Goal: Transaction & Acquisition: Purchase product/service

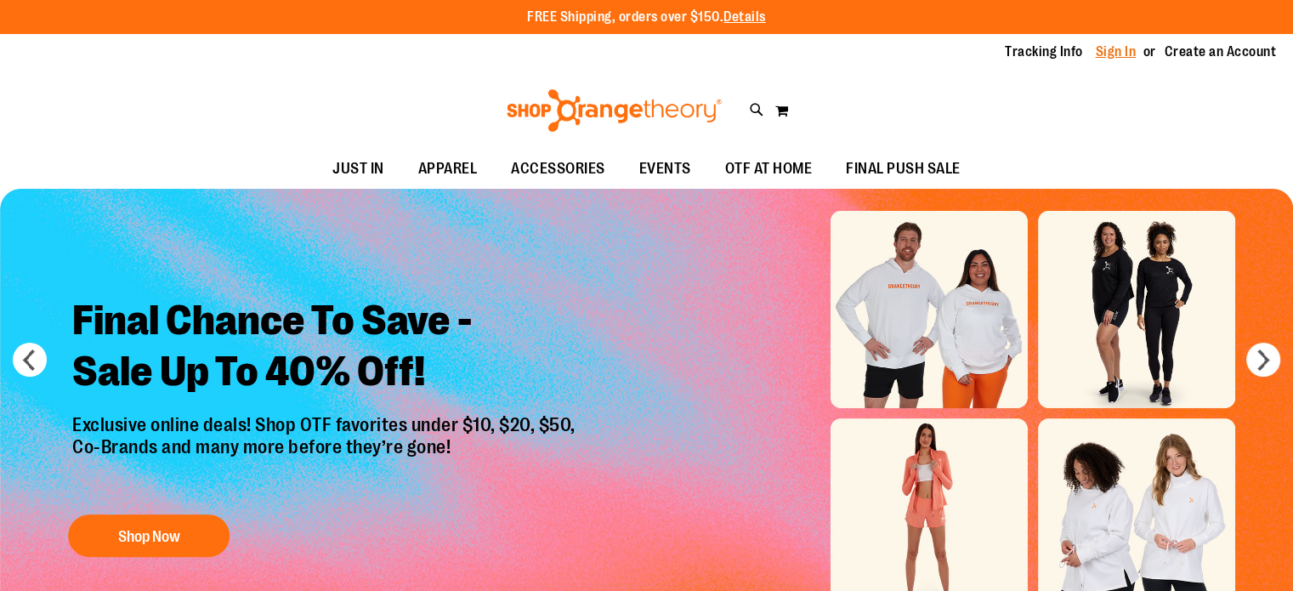
click at [1111, 57] on link "Sign In" at bounding box center [1115, 51] width 41 height 19
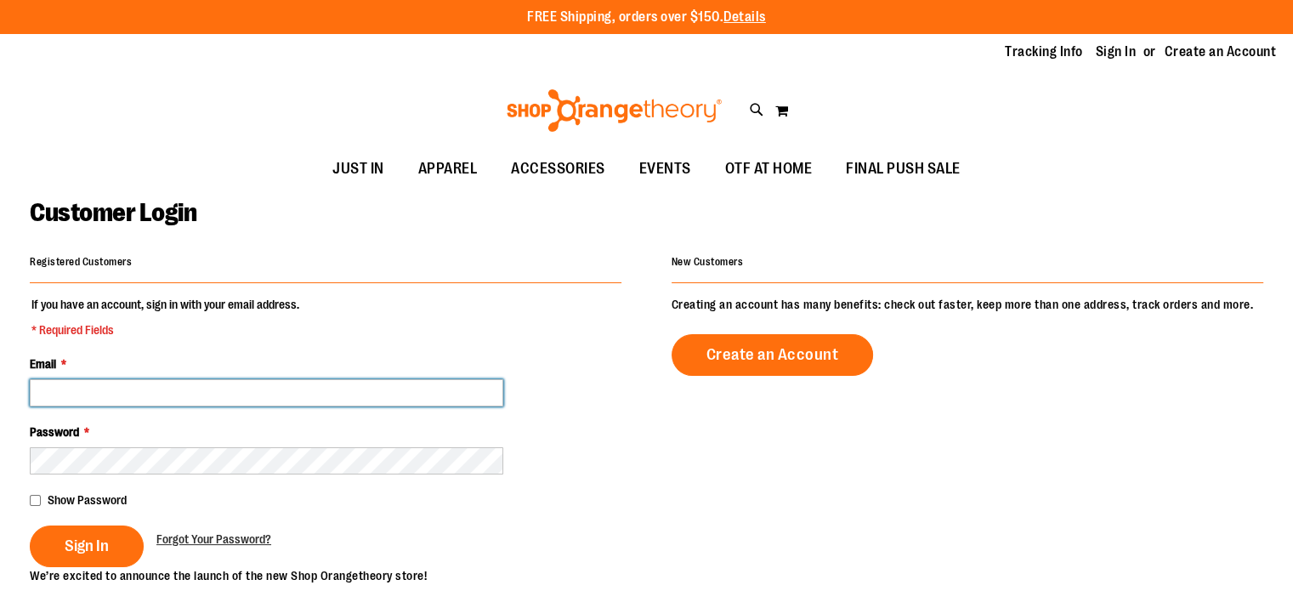
click at [187, 387] on input "Email *" at bounding box center [266, 392] width 473 height 27
type input "**********"
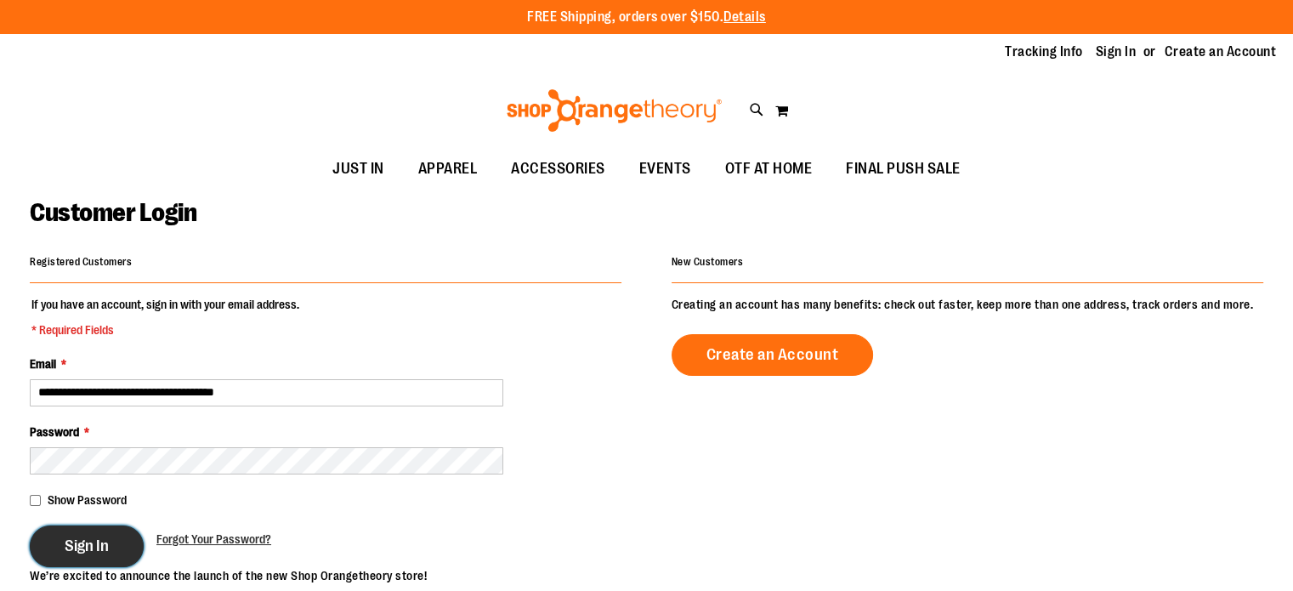
click at [48, 543] on button "Sign In" at bounding box center [87, 546] width 114 height 42
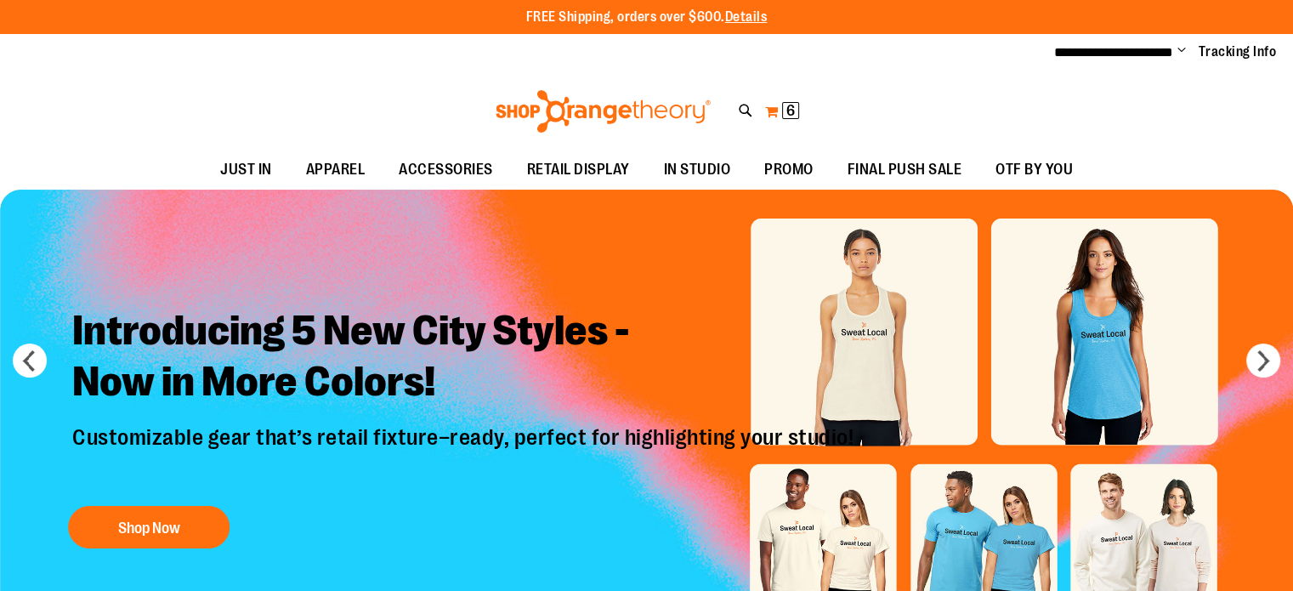
click at [792, 108] on span "6" at bounding box center [790, 110] width 8 height 17
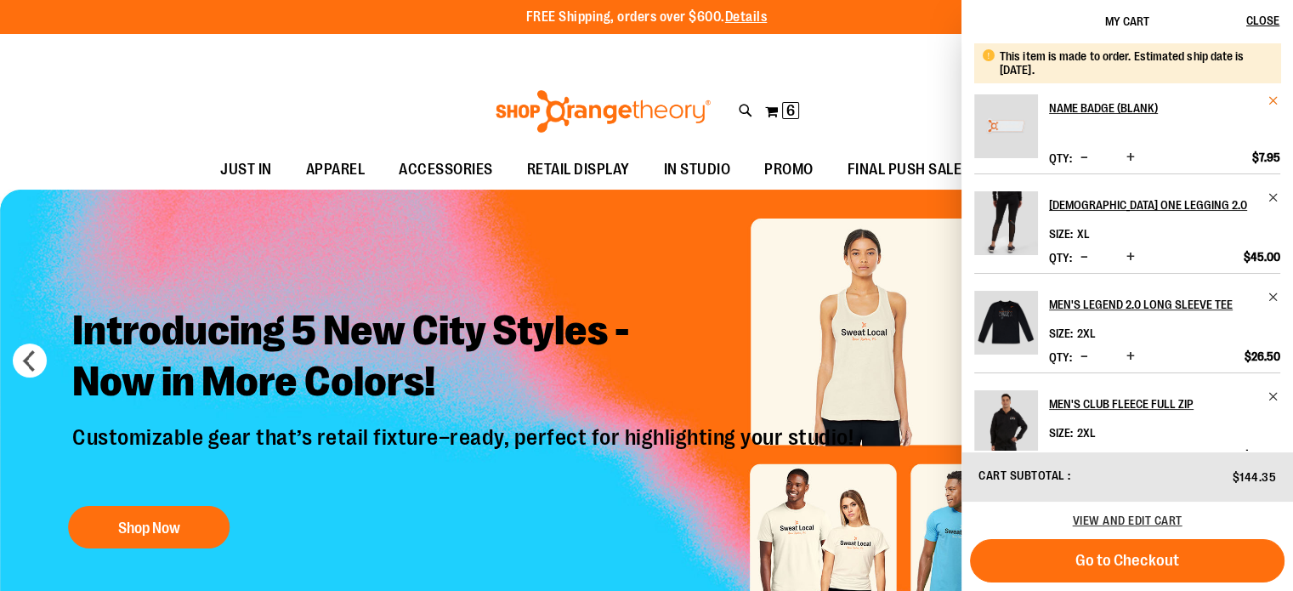
click at [1270, 100] on span "Remove item" at bounding box center [1273, 100] width 13 height 13
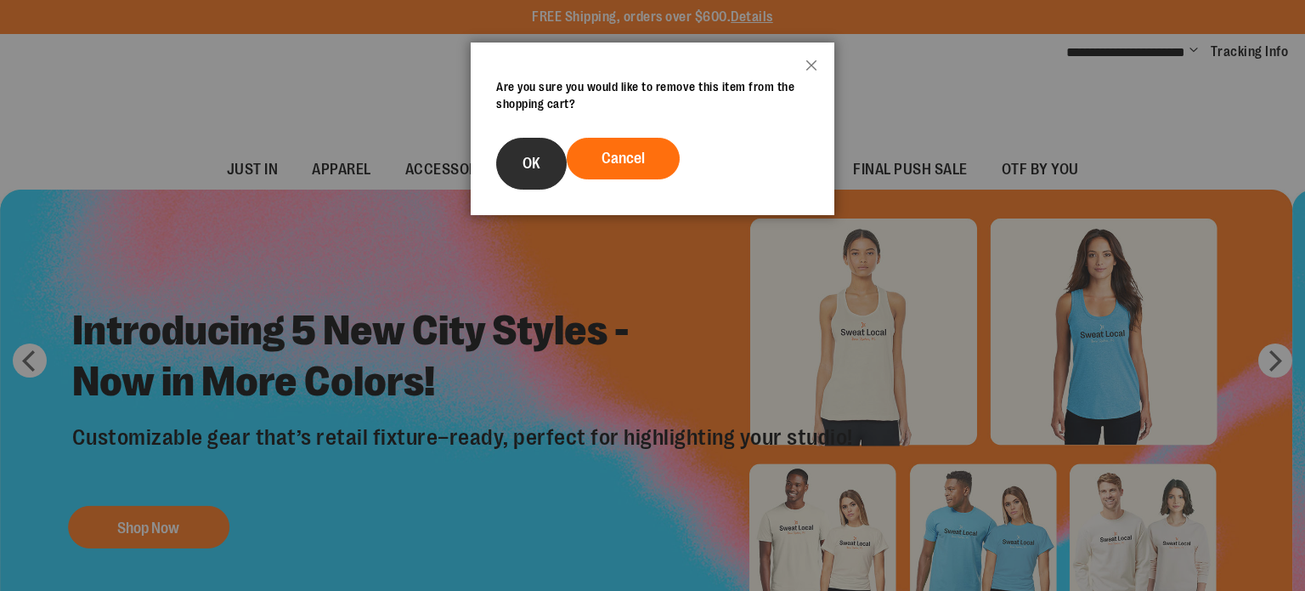
click at [526, 155] on span "OK" at bounding box center [532, 163] width 18 height 17
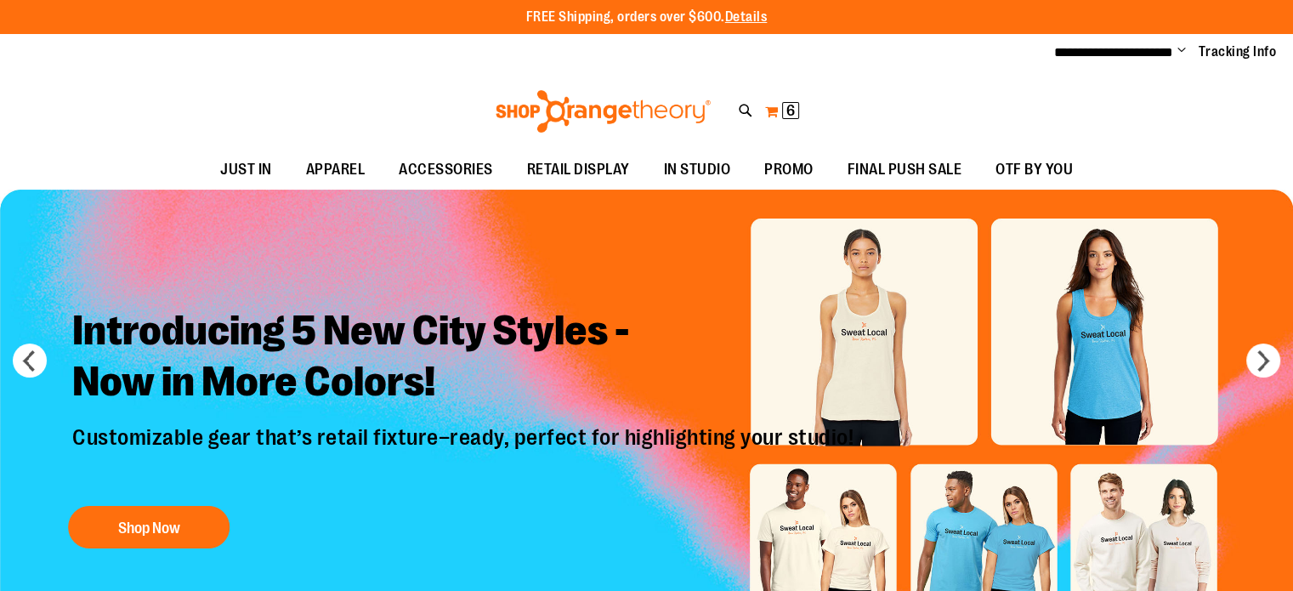
click at [787, 111] on span "6" at bounding box center [790, 110] width 8 height 17
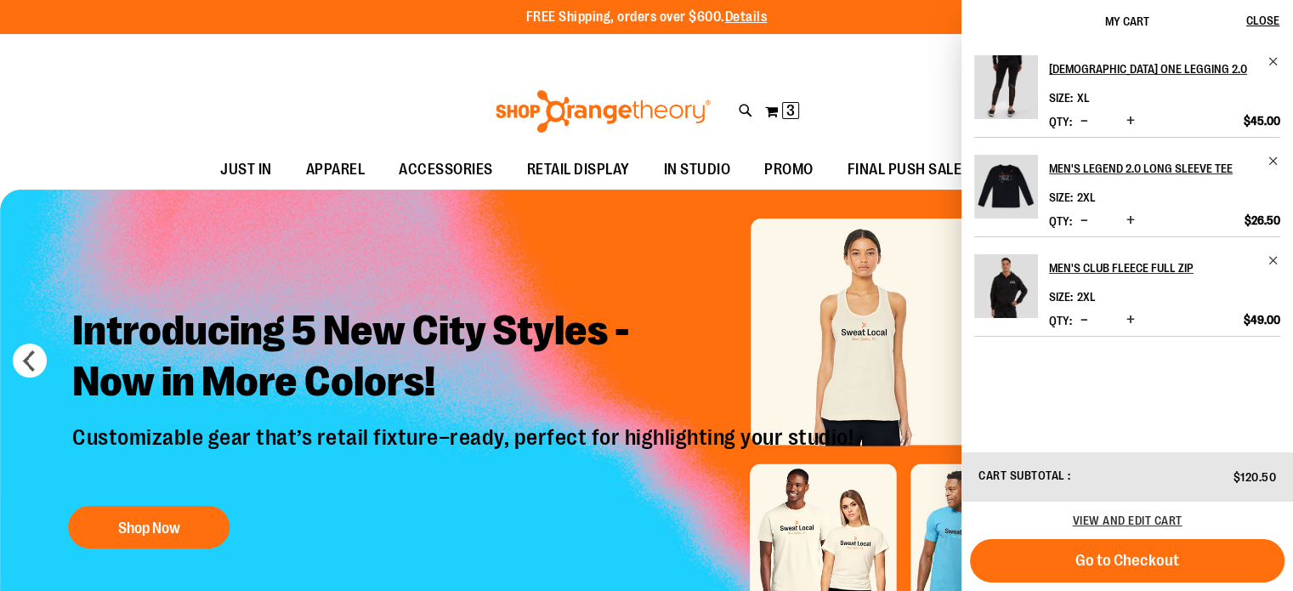
click at [827, 77] on div "Toggle Nav Search Popular Suggestions Advanced Search" at bounding box center [646, 111] width 1293 height 78
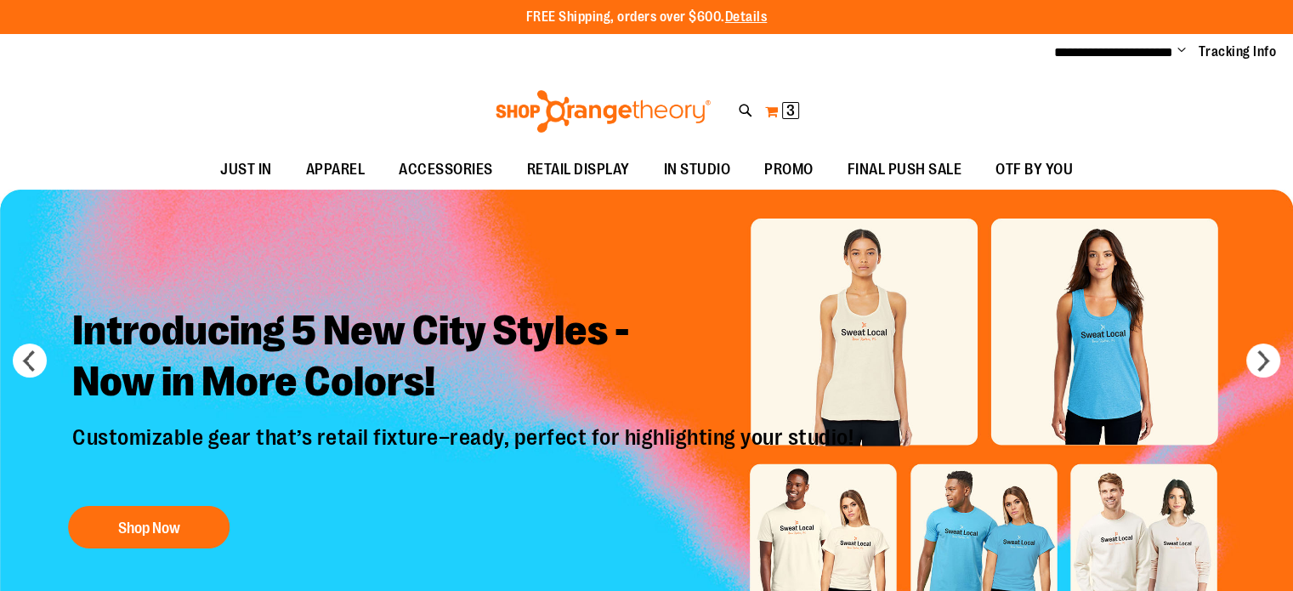
click at [795, 113] on span "3 3 items" at bounding box center [790, 110] width 17 height 17
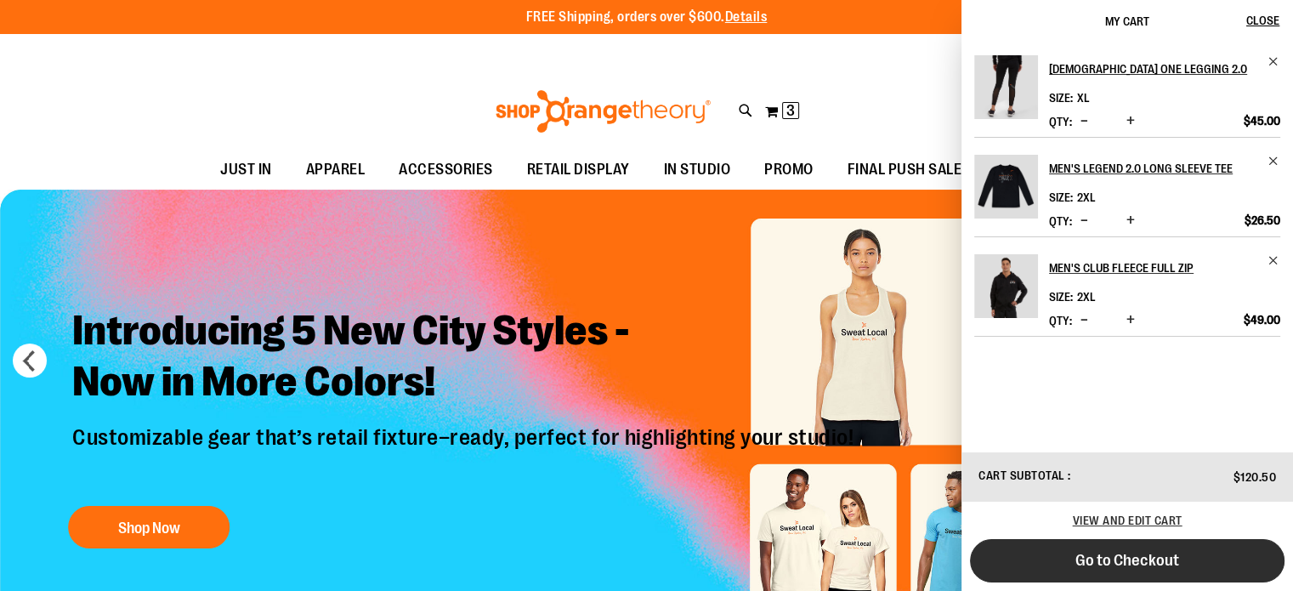
click at [1186, 552] on button "Go to Checkout" at bounding box center [1127, 560] width 314 height 43
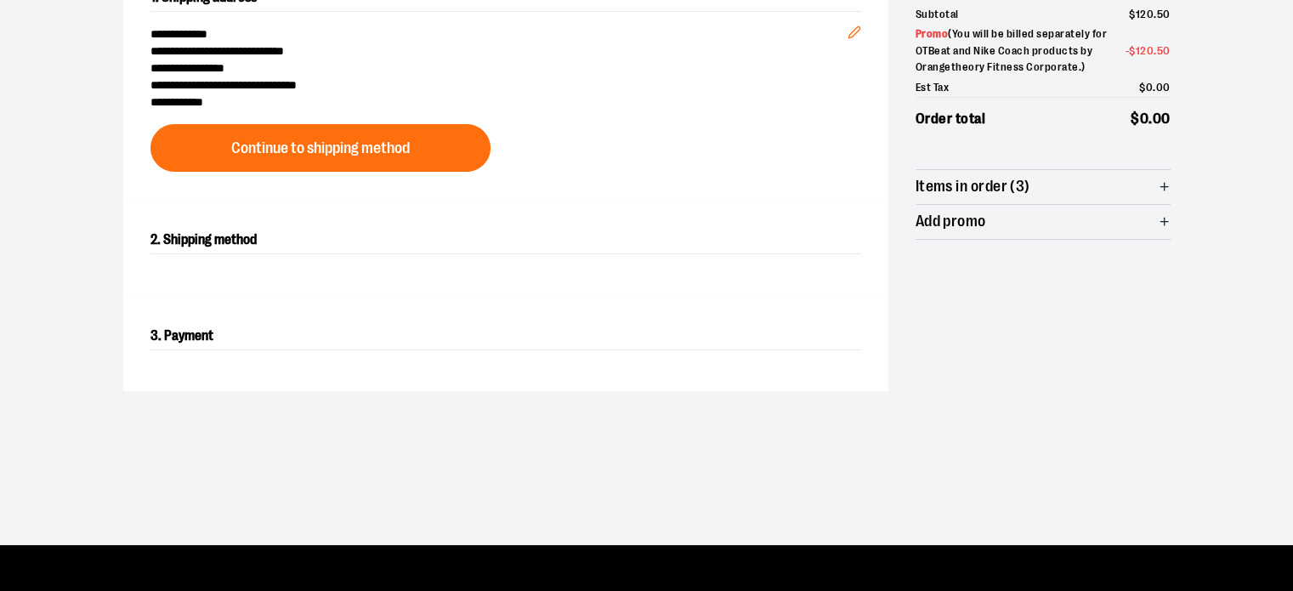
scroll to position [255, 0]
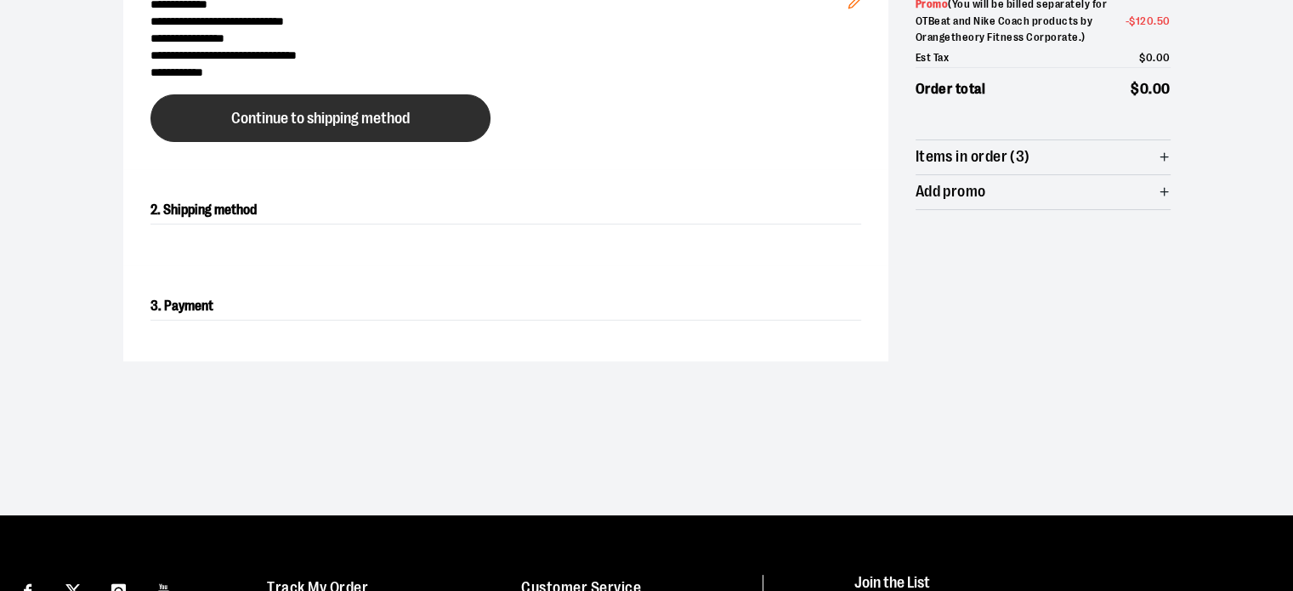
click at [426, 127] on button "Continue to shipping method" at bounding box center [320, 118] width 340 height 48
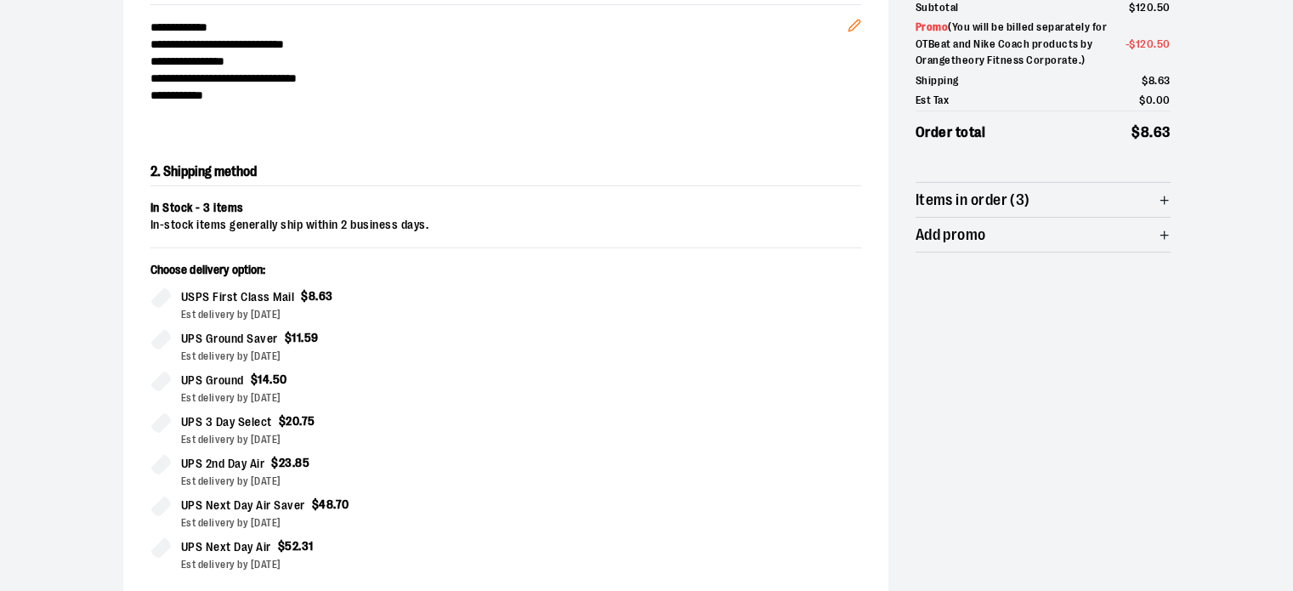
scroll to position [205, 0]
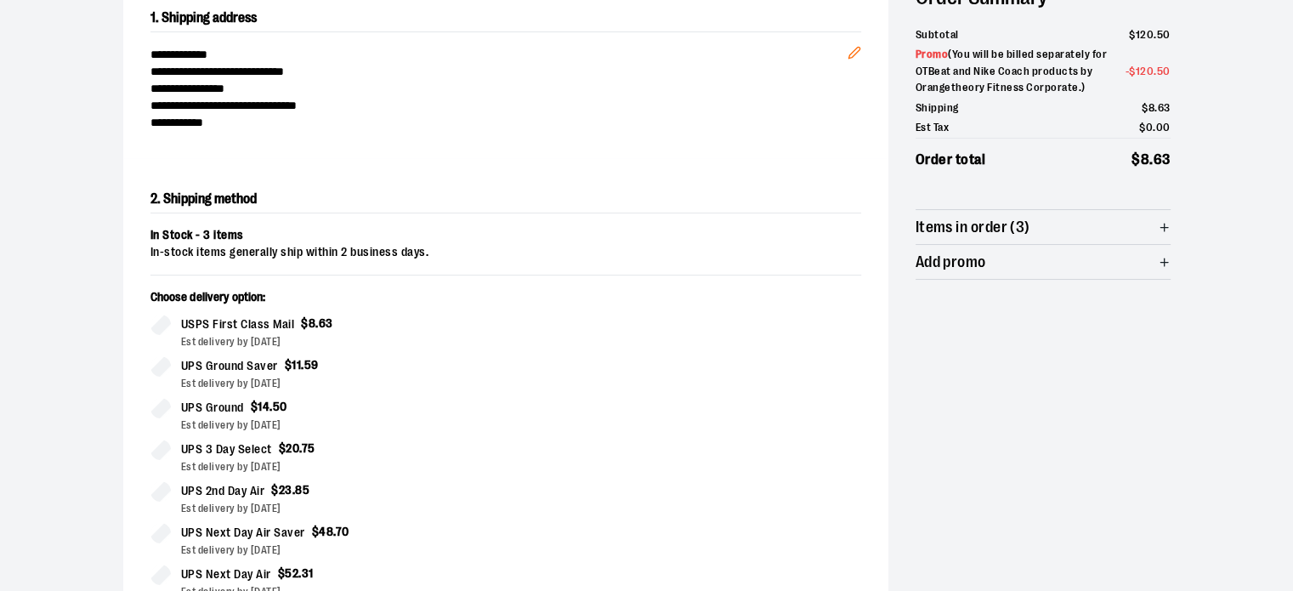
click at [1103, 216] on span "Items in order (3)" at bounding box center [1042, 227] width 255 height 34
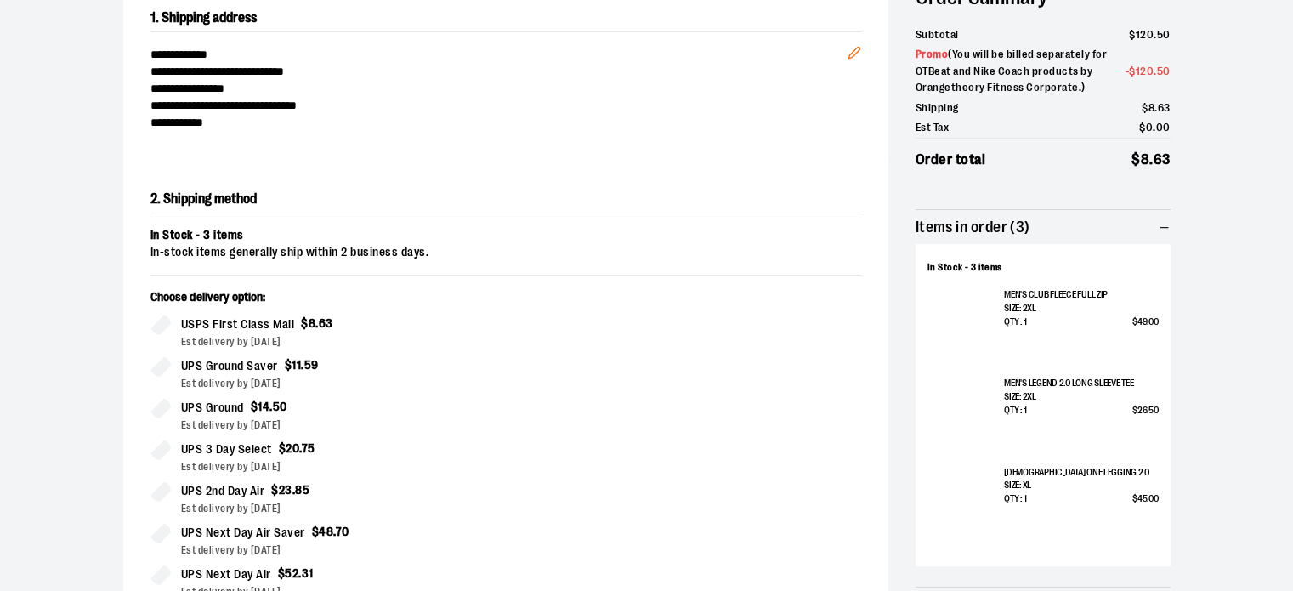
scroll to position [290, 0]
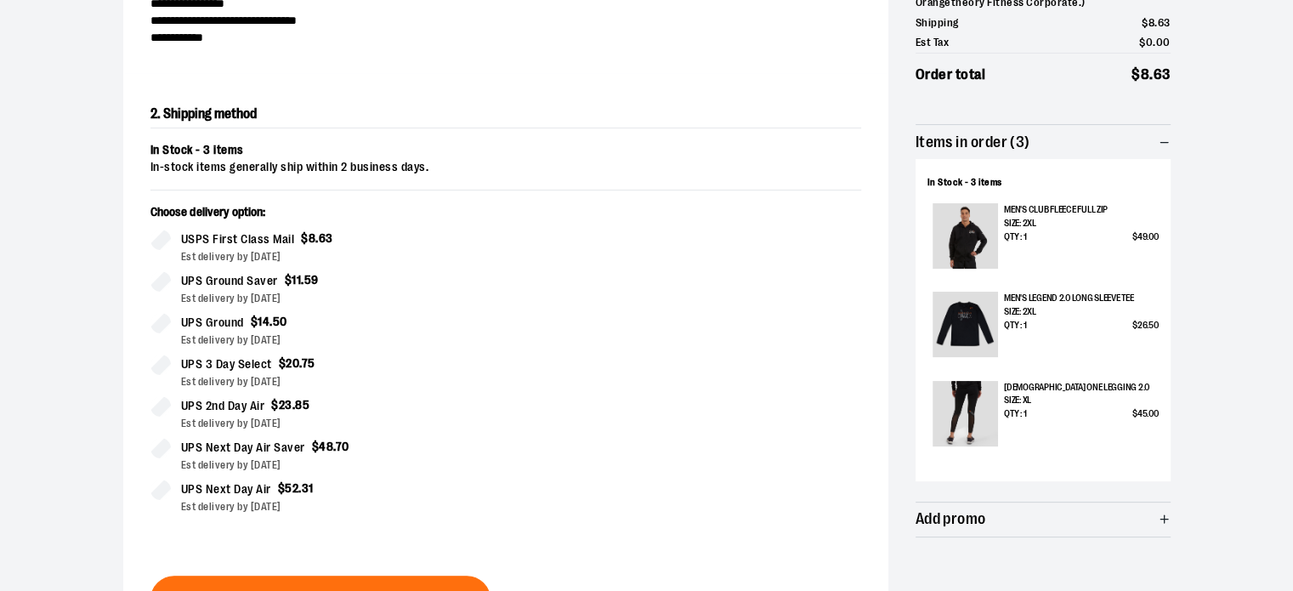
click at [1152, 140] on span "Items in order (3)" at bounding box center [1042, 142] width 255 height 34
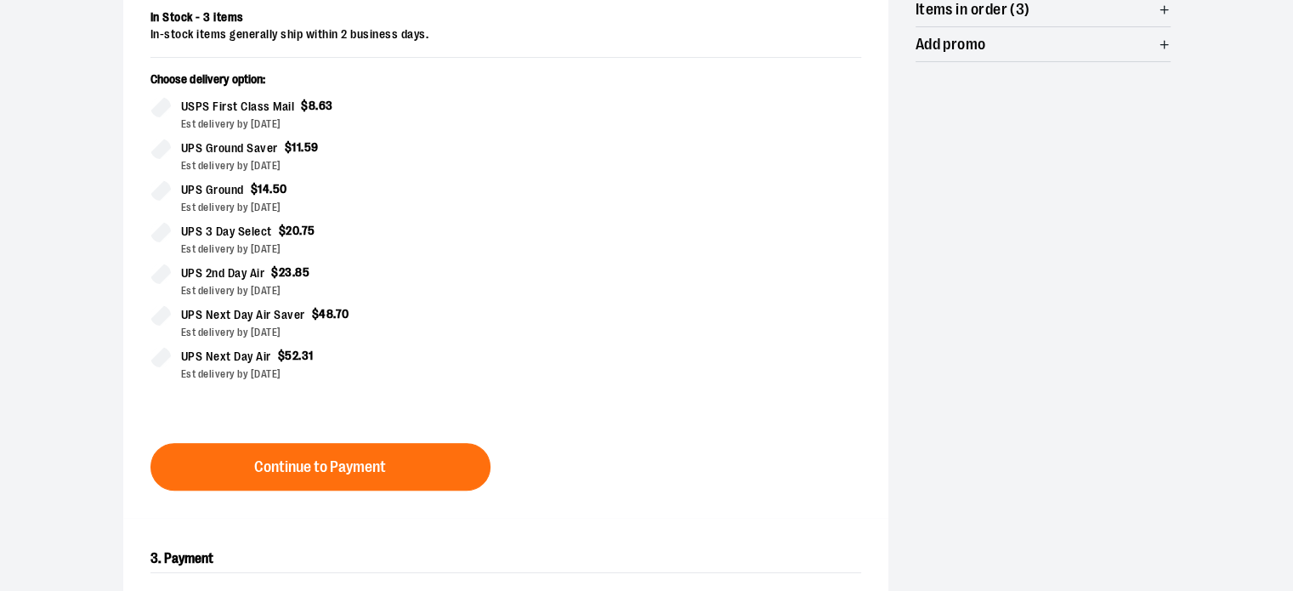
scroll to position [460, 0]
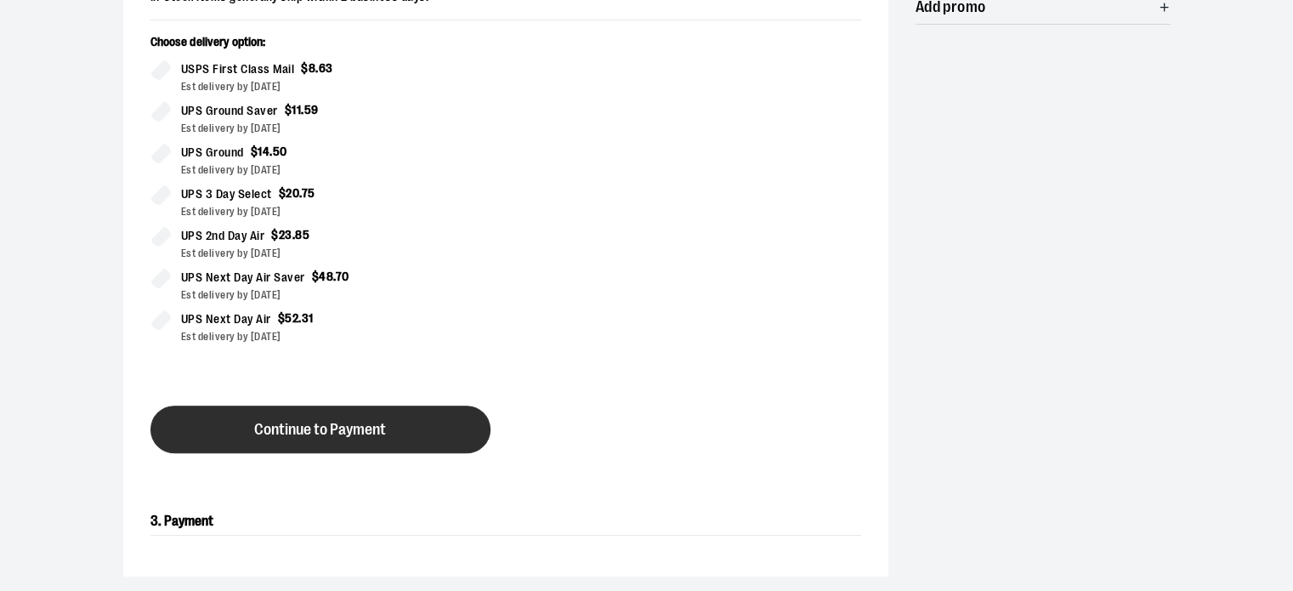
click at [276, 437] on button "Continue to Payment" at bounding box center [320, 429] width 340 height 48
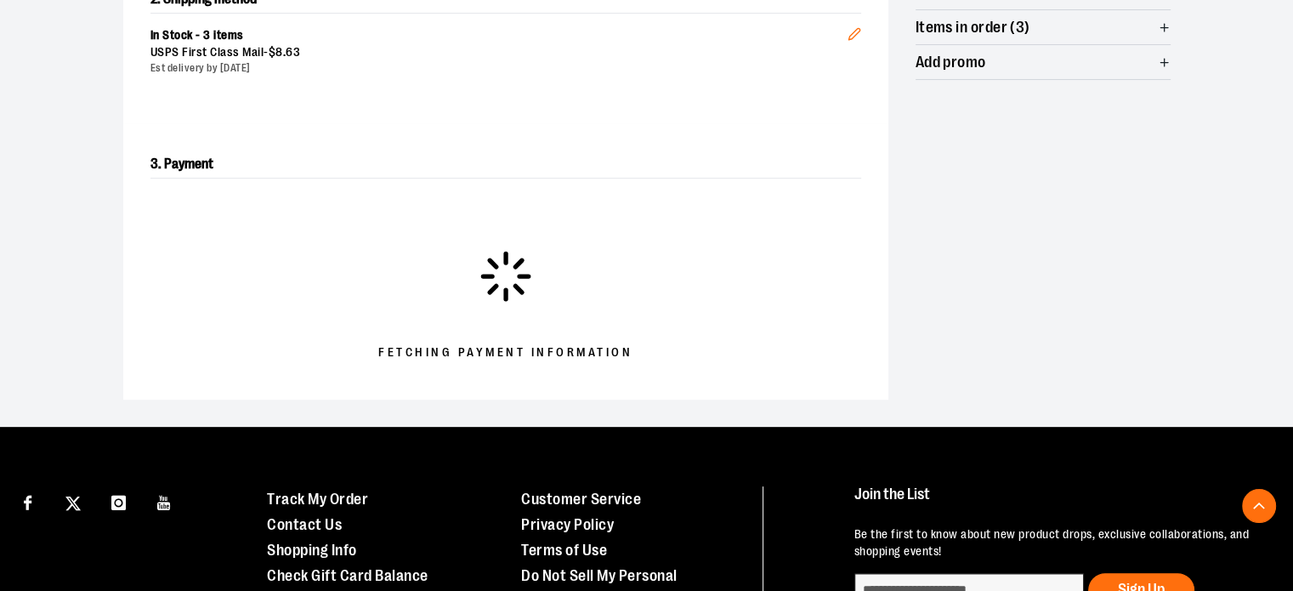
scroll to position [375, 0]
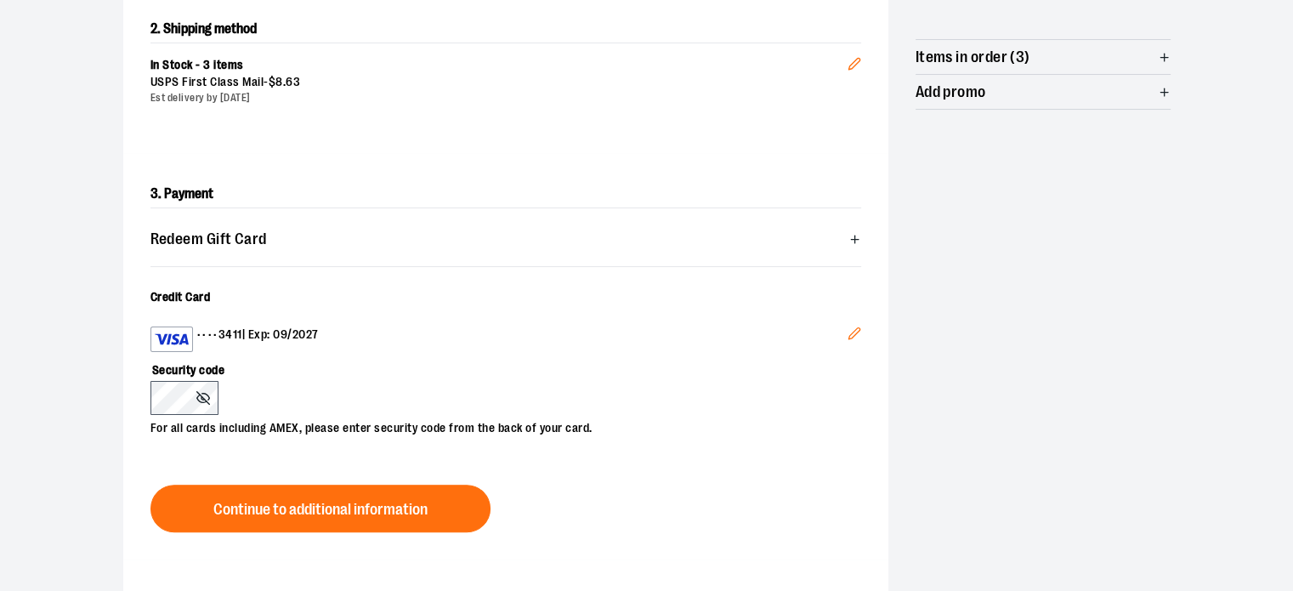
click at [862, 336] on button "Edit" at bounding box center [854, 336] width 41 height 46
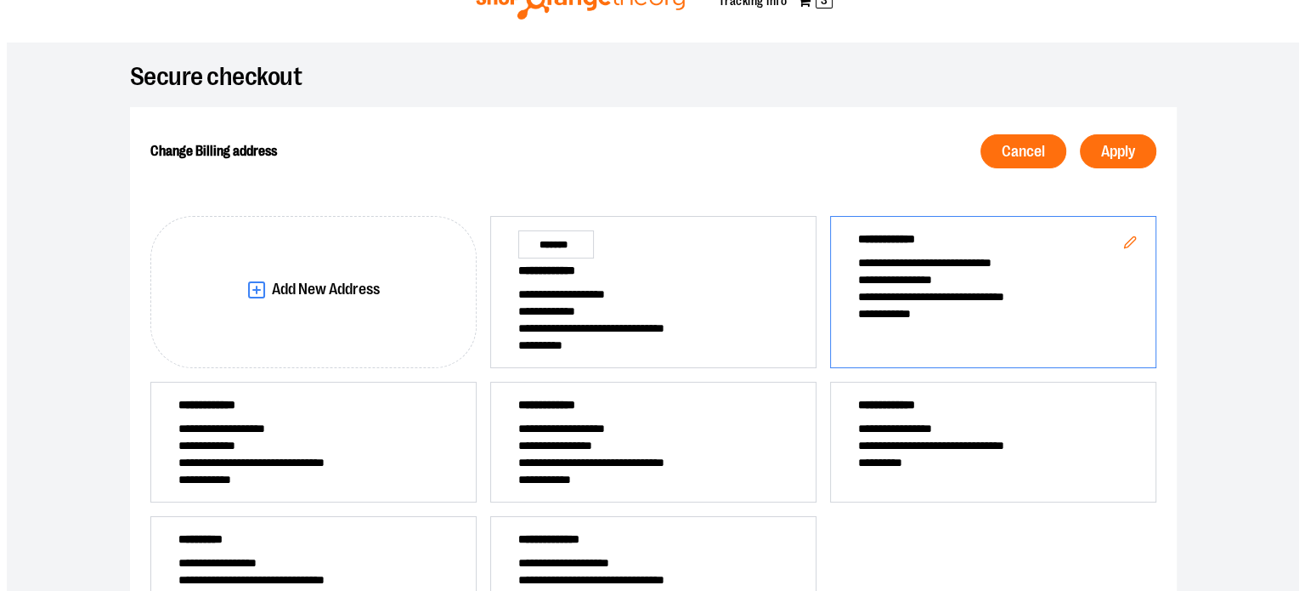
scroll to position [44, 0]
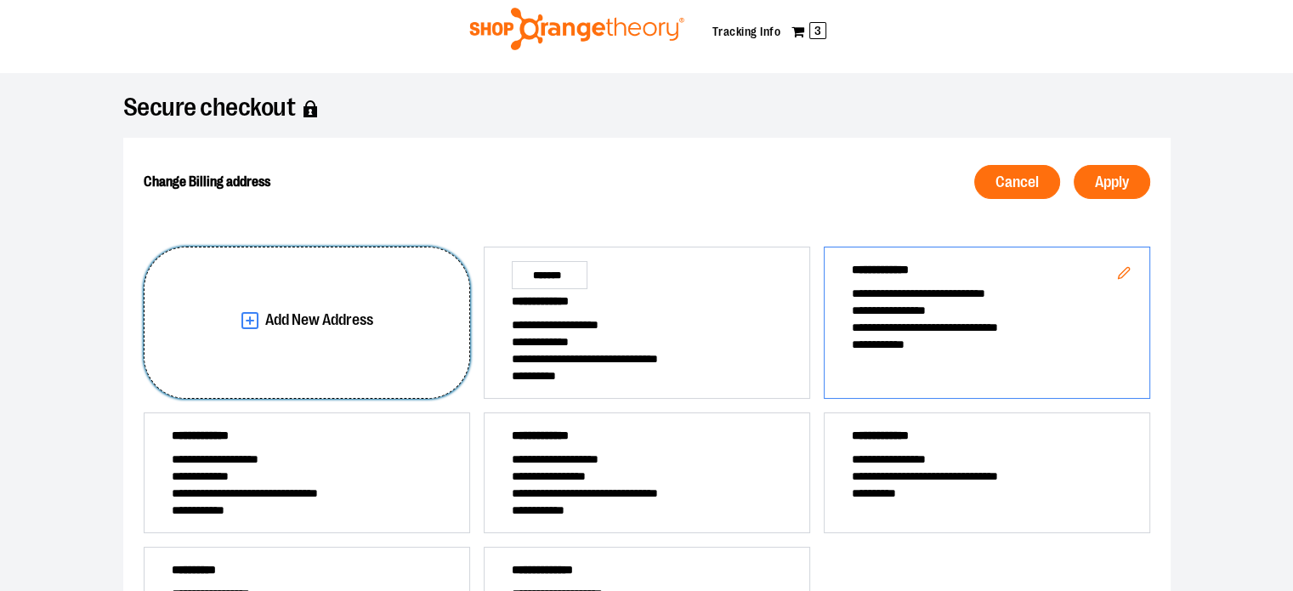
click at [292, 305] on button "Add New Address" at bounding box center [307, 322] width 326 height 153
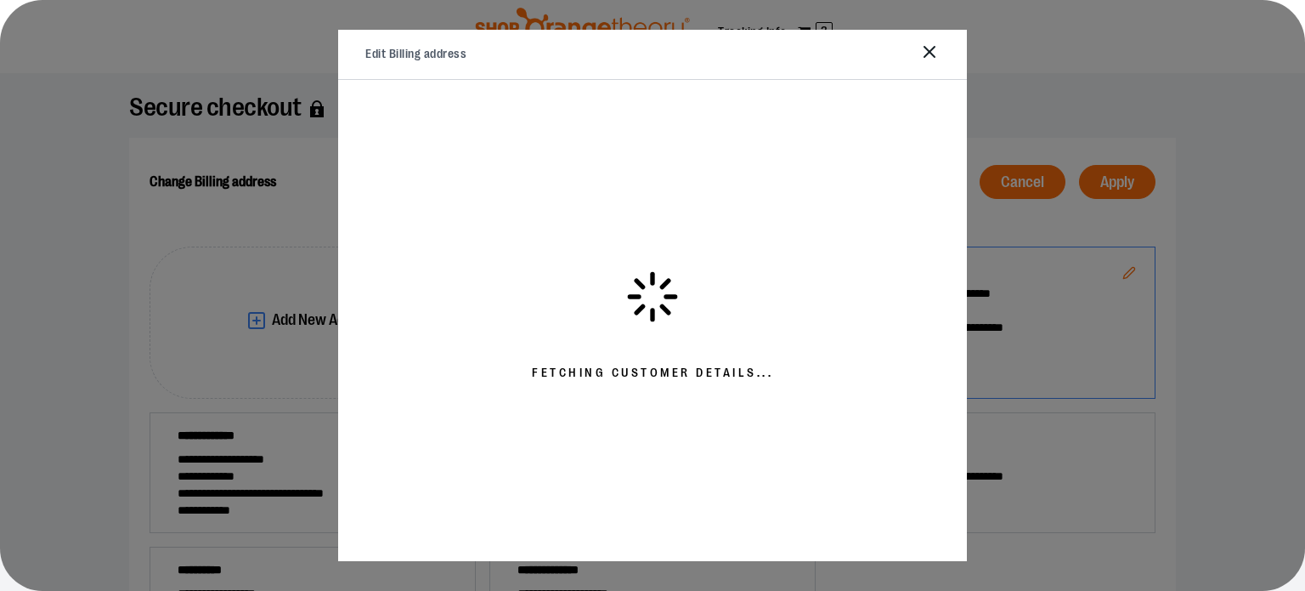
select select "**"
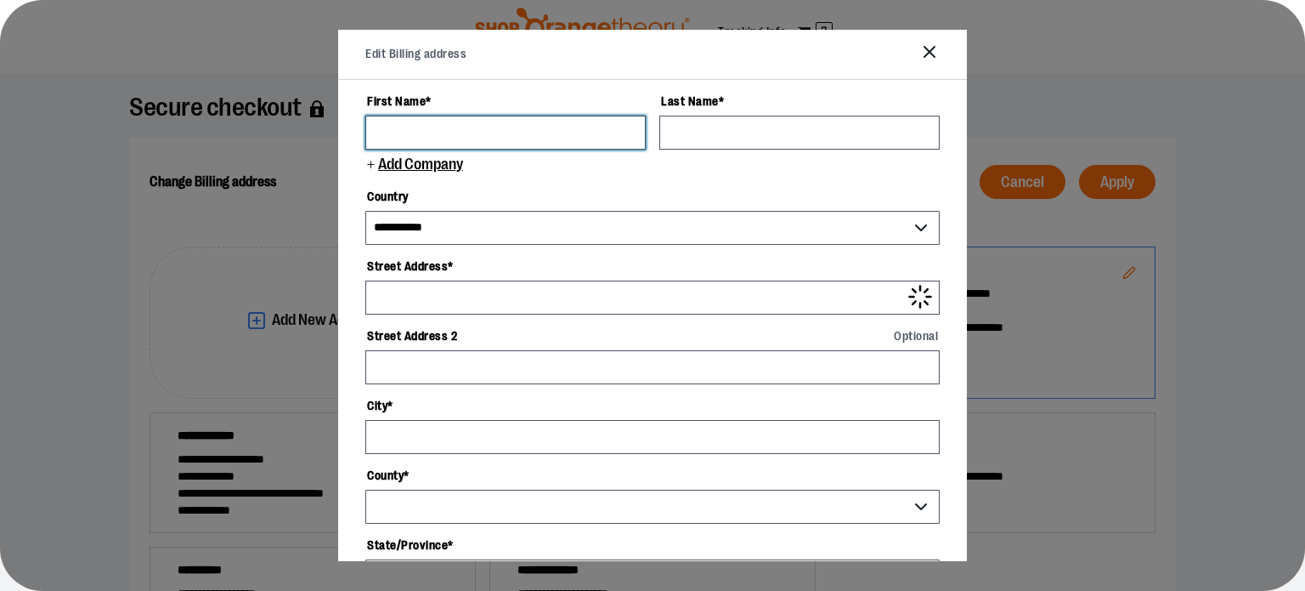
click at [549, 122] on input "First Name *" at bounding box center [505, 133] width 280 height 34
type input "********"
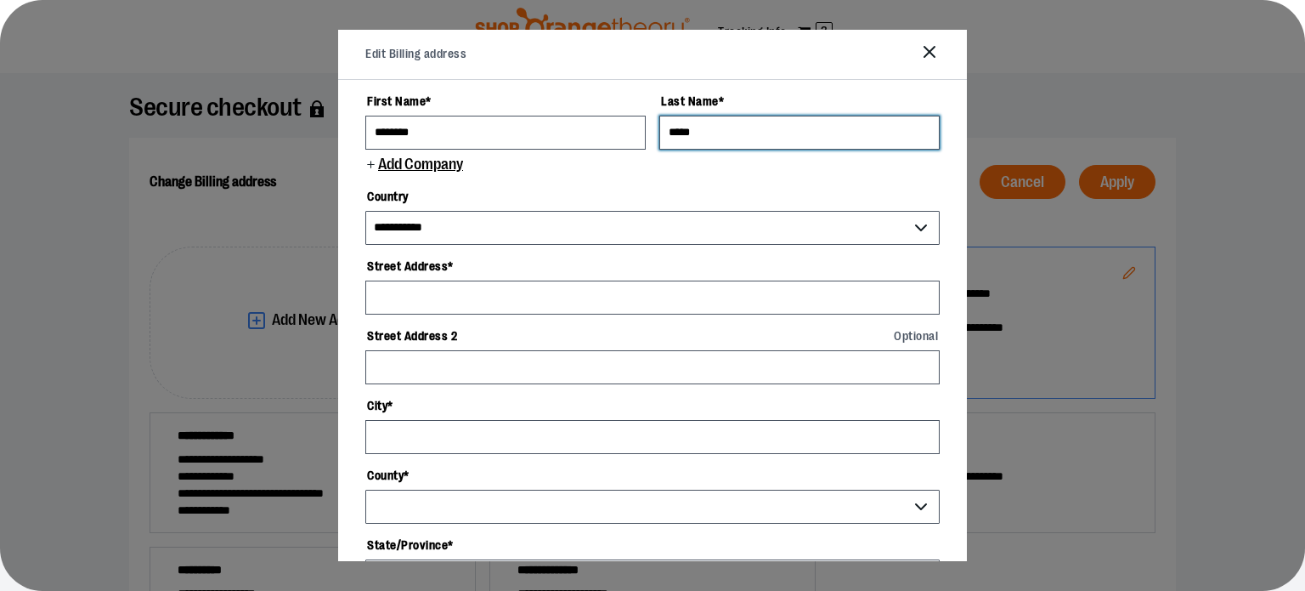
type input "*****"
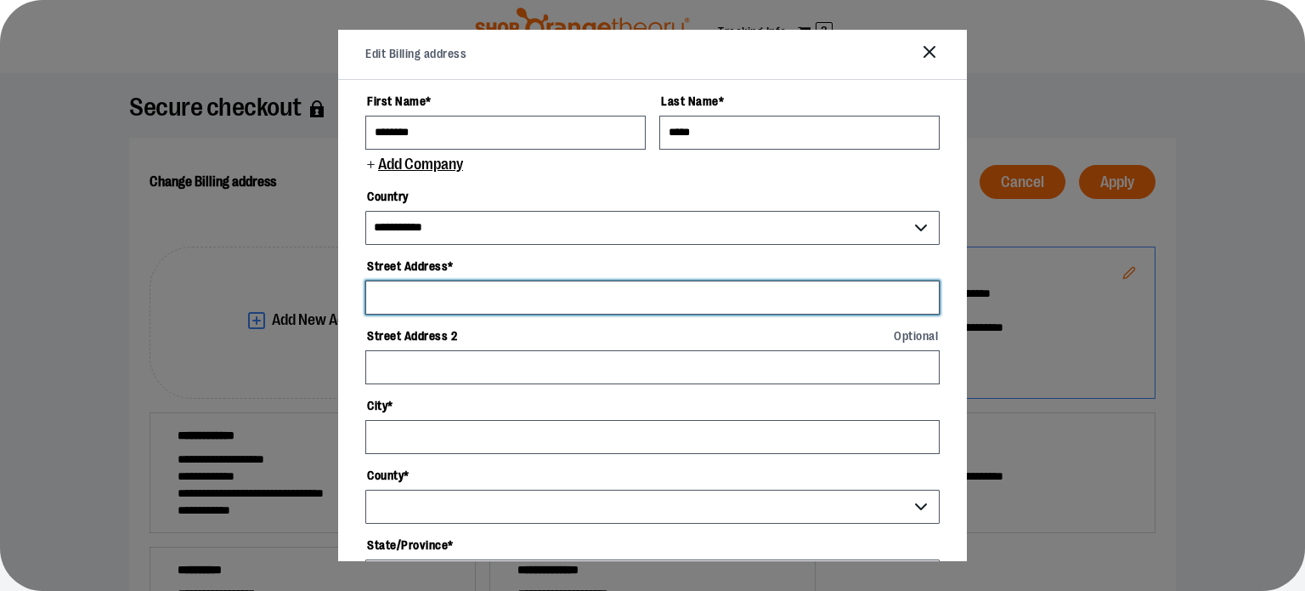
click at [466, 293] on input "Street Address *" at bounding box center [652, 297] width 574 height 34
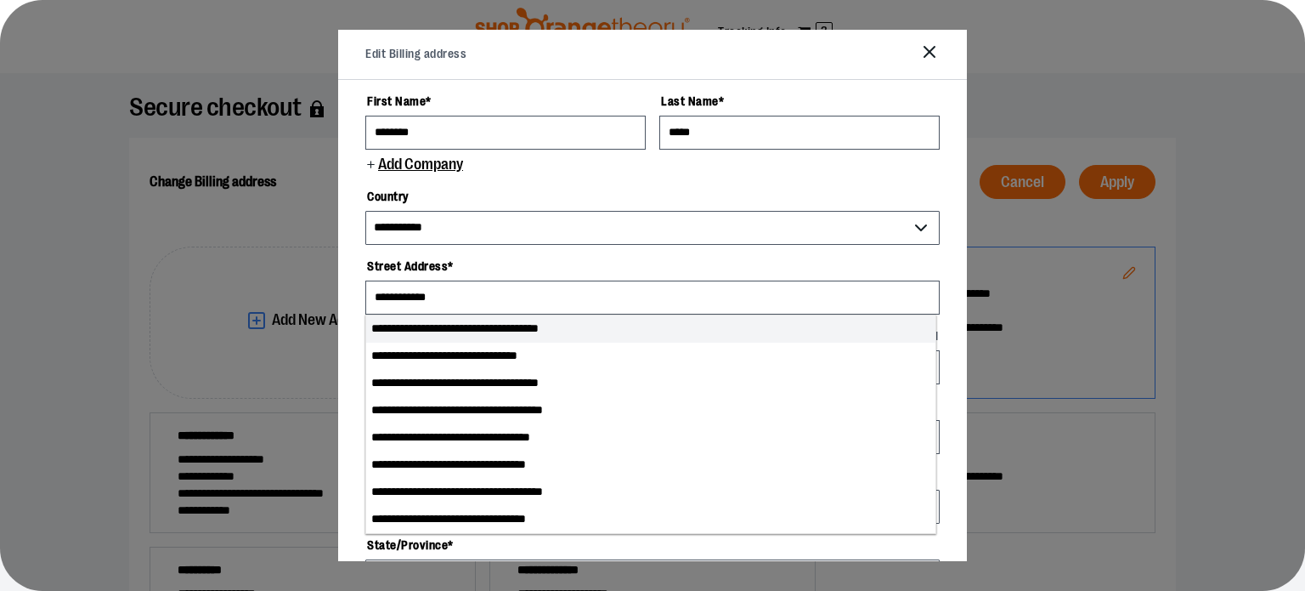
click at [567, 320] on li "**********" at bounding box center [650, 328] width 569 height 27
type input "**********"
select select "**"
type input "**********"
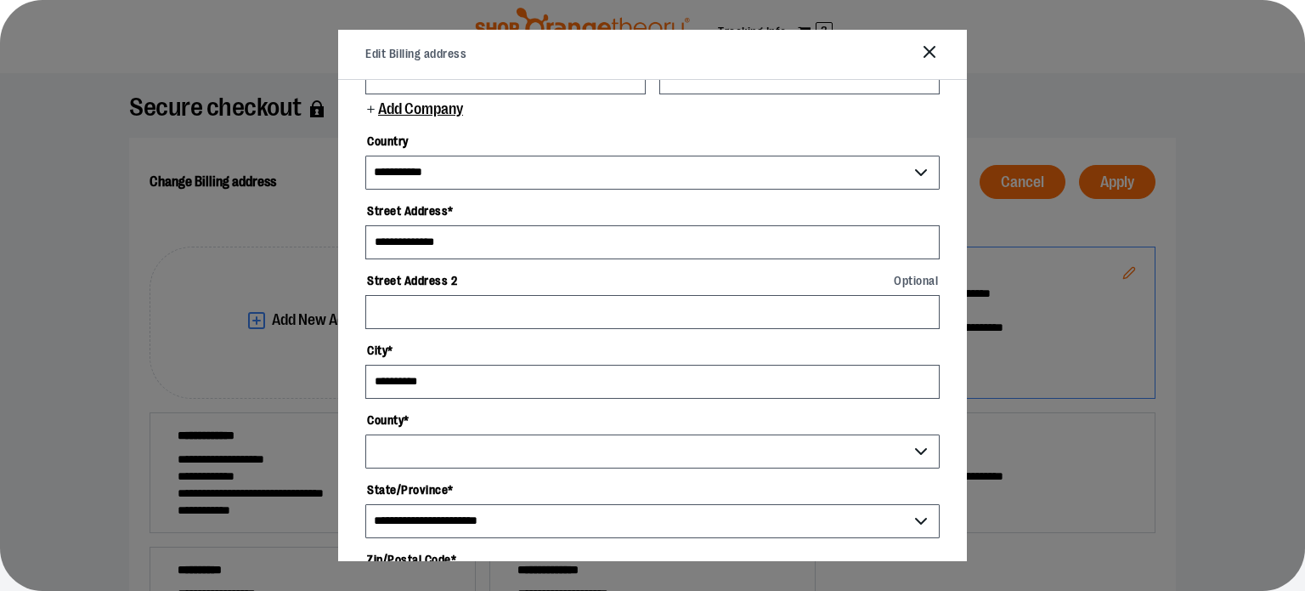
select select "**********"
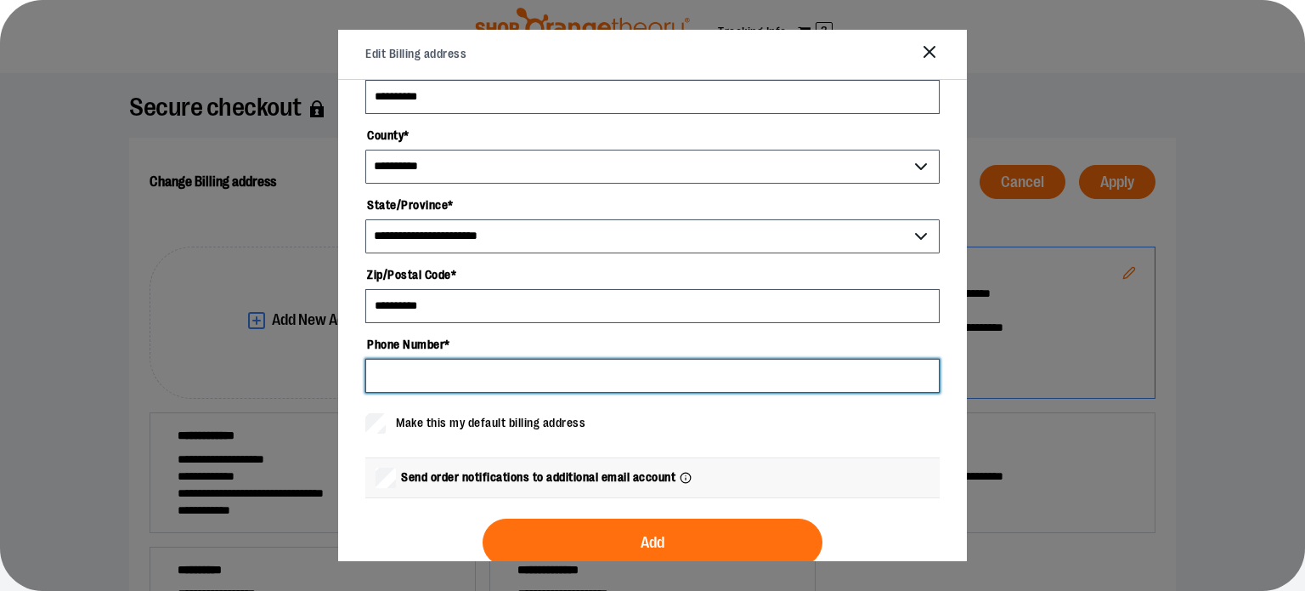
click at [380, 361] on input "Phone Number *" at bounding box center [652, 376] width 574 height 34
type input "**********"
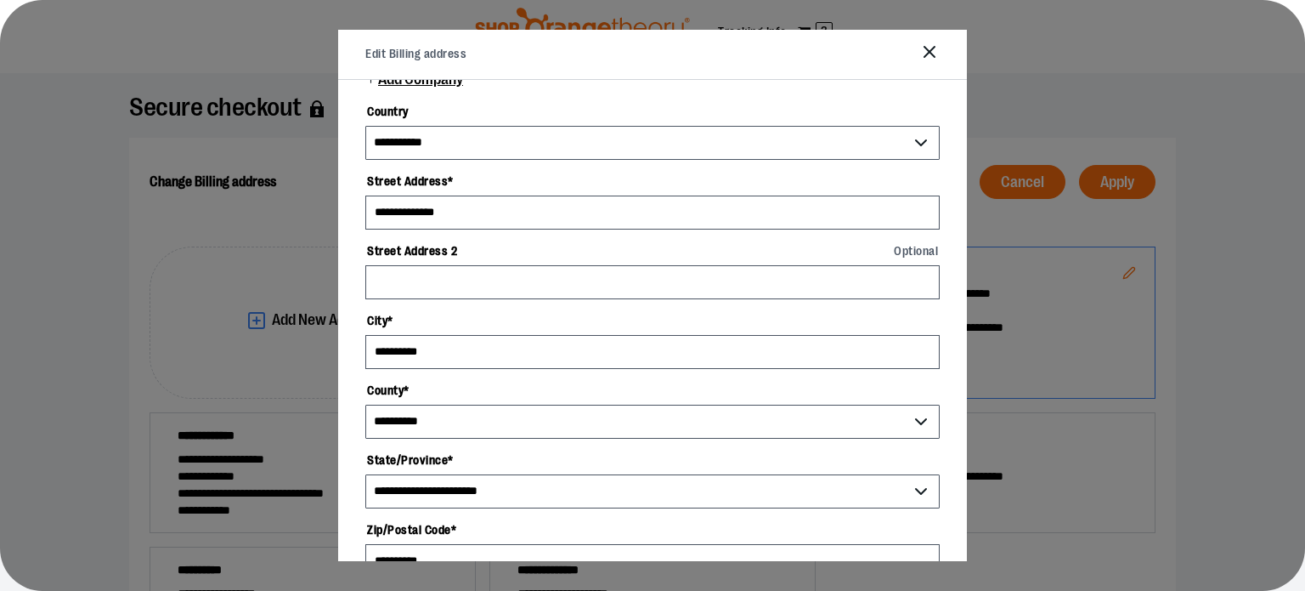
scroll to position [85, 0]
click at [649, 421] on select "**********" at bounding box center [652, 422] width 574 height 34
click at [645, 424] on select "**********" at bounding box center [652, 422] width 574 height 34
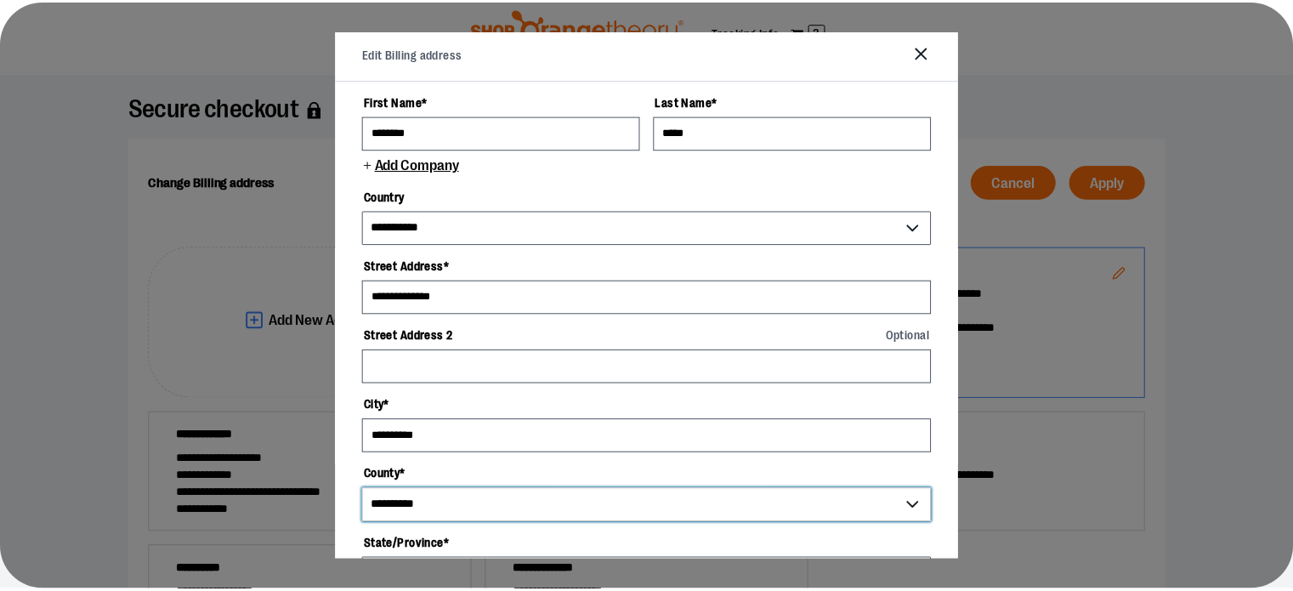
scroll to position [370, 0]
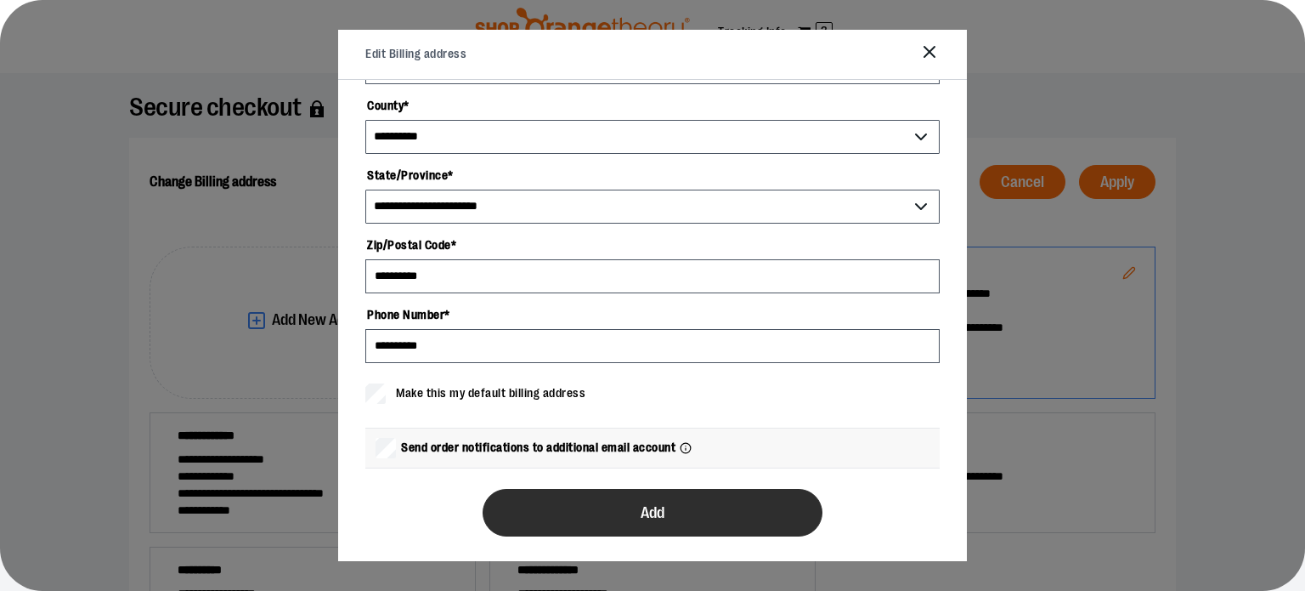
click at [631, 499] on button "Add" at bounding box center [653, 513] width 340 height 48
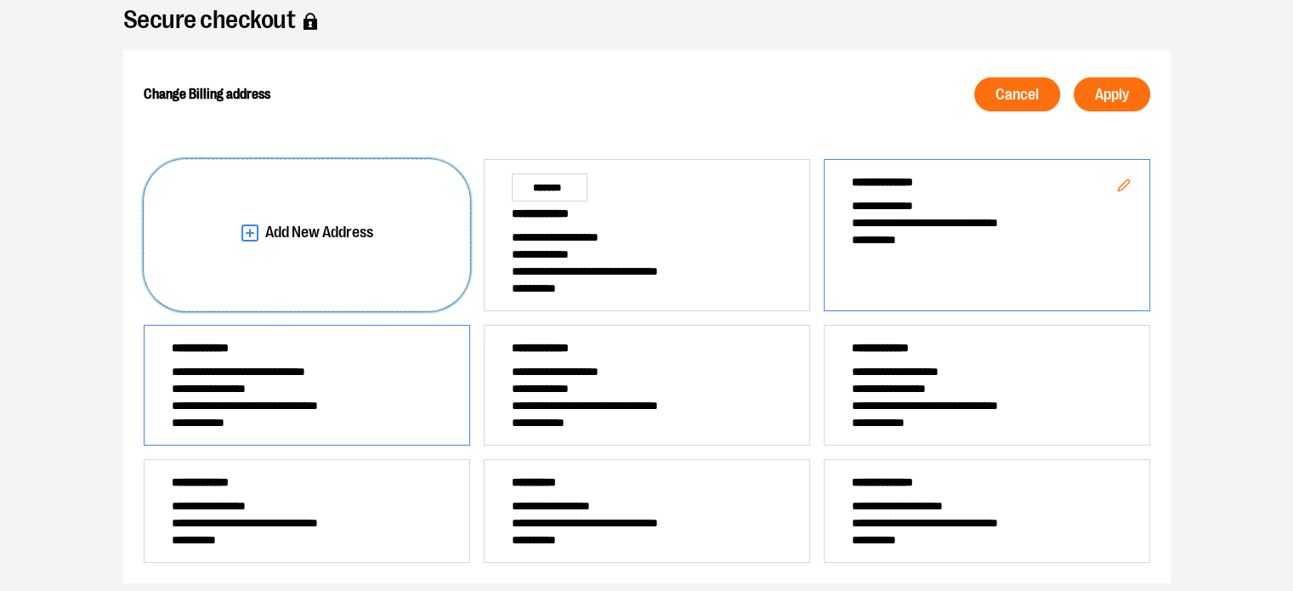
scroll to position [0, 0]
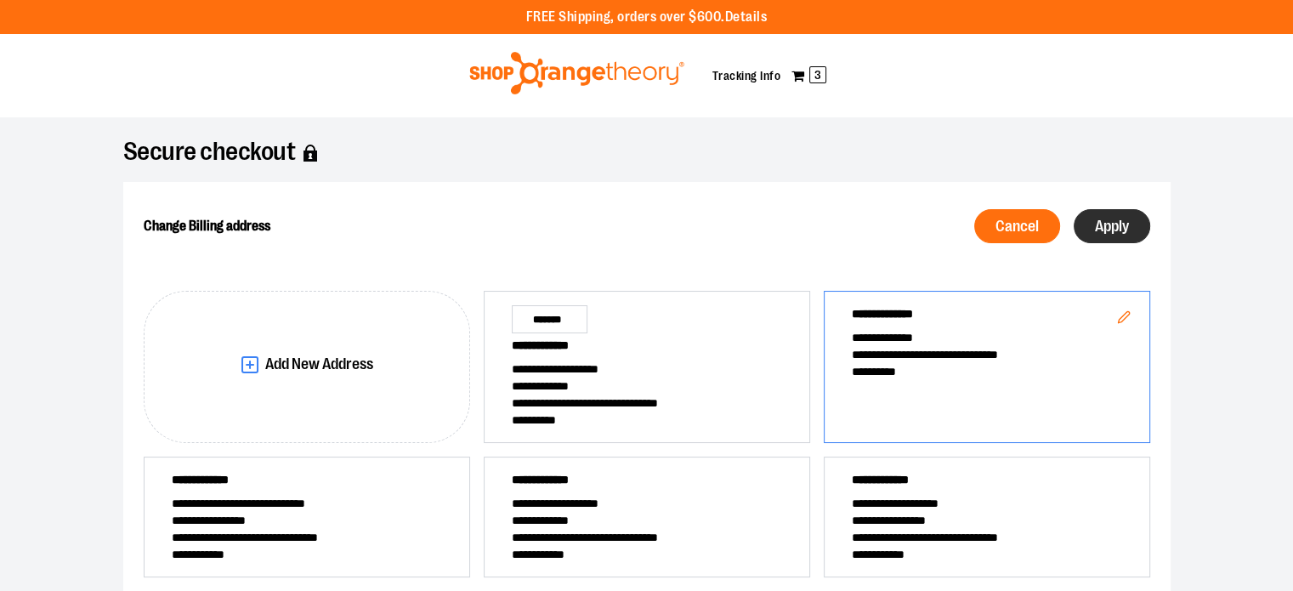
click at [1124, 224] on span "Apply" at bounding box center [1112, 226] width 34 height 16
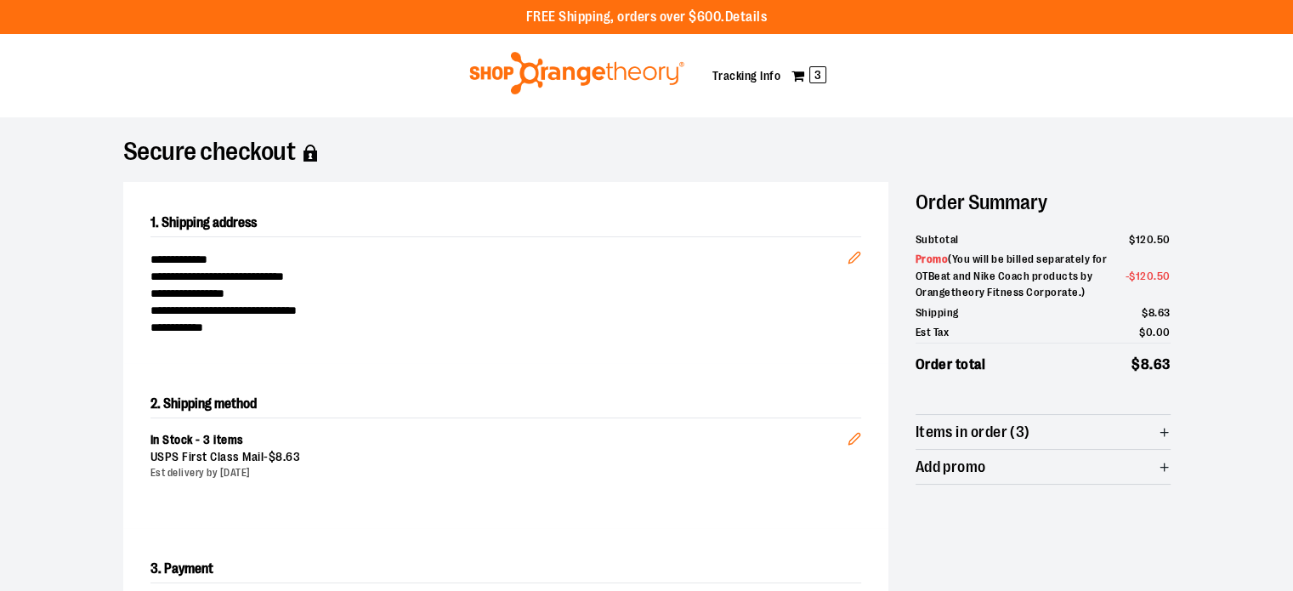
click at [1040, 419] on span "Items in order (3)" at bounding box center [1042, 432] width 255 height 34
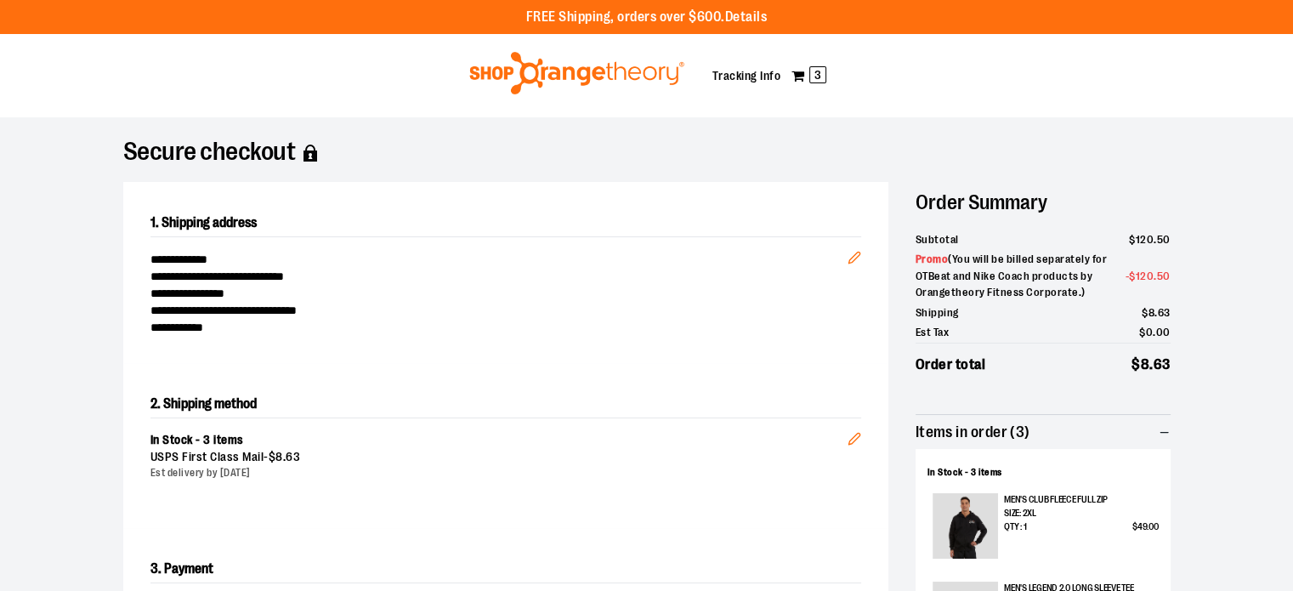
click at [1017, 427] on span "Items in order (3)" at bounding box center [972, 432] width 115 height 16
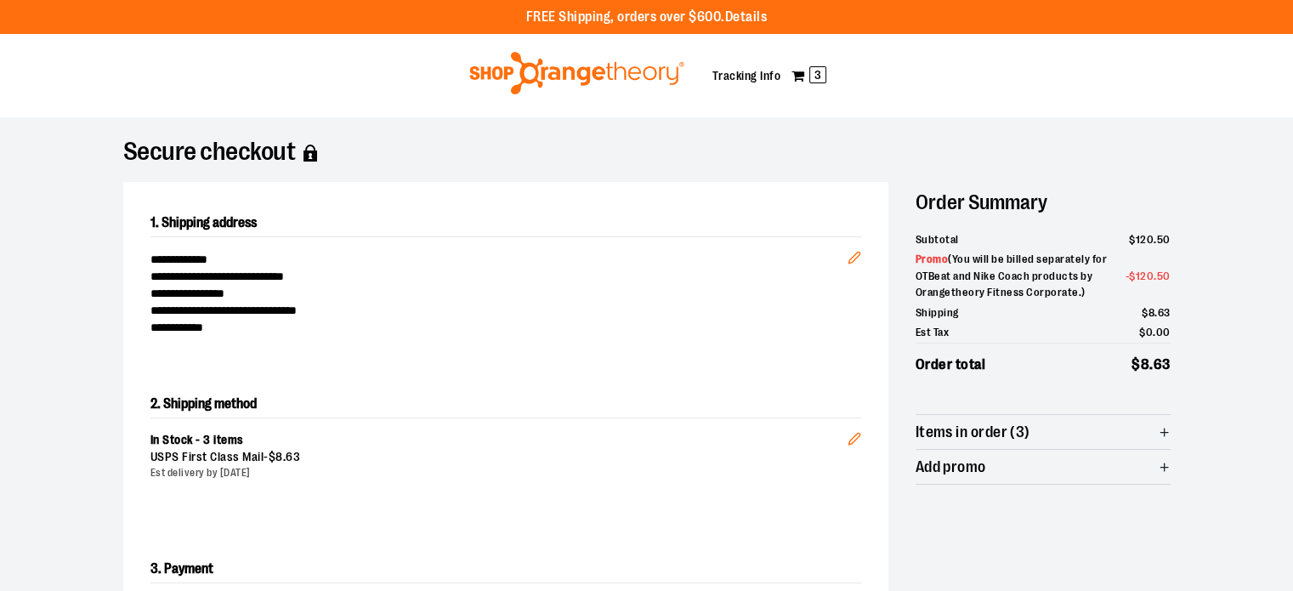
click at [554, 76] on img at bounding box center [577, 73] width 220 height 42
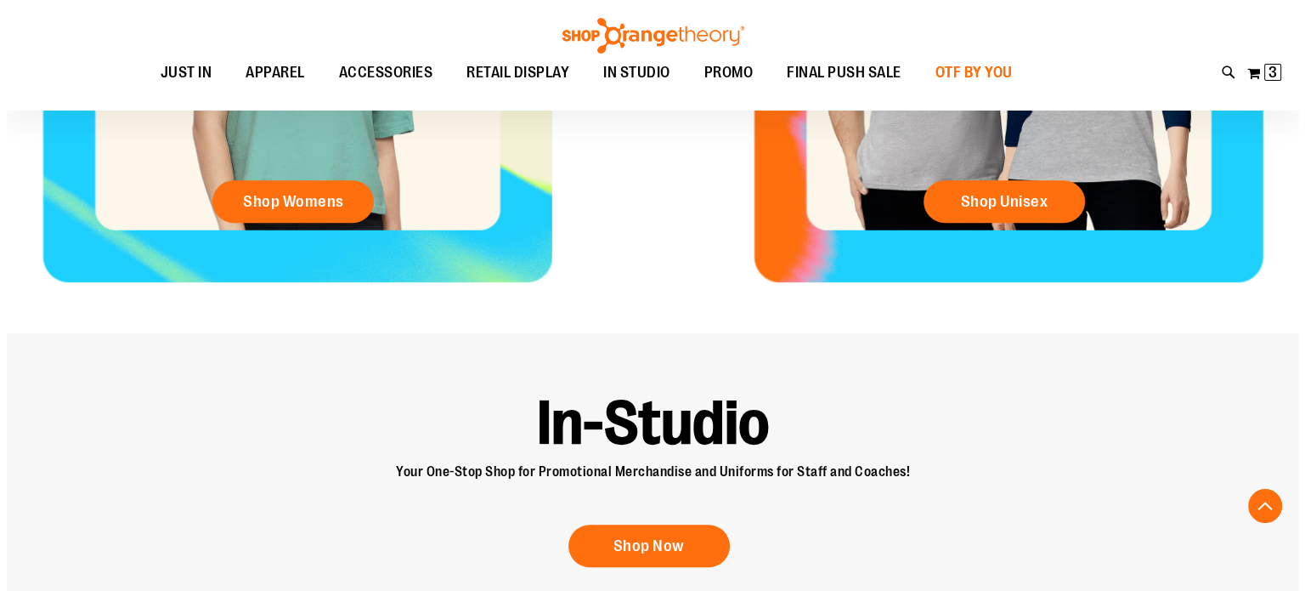
scroll to position [845, 0]
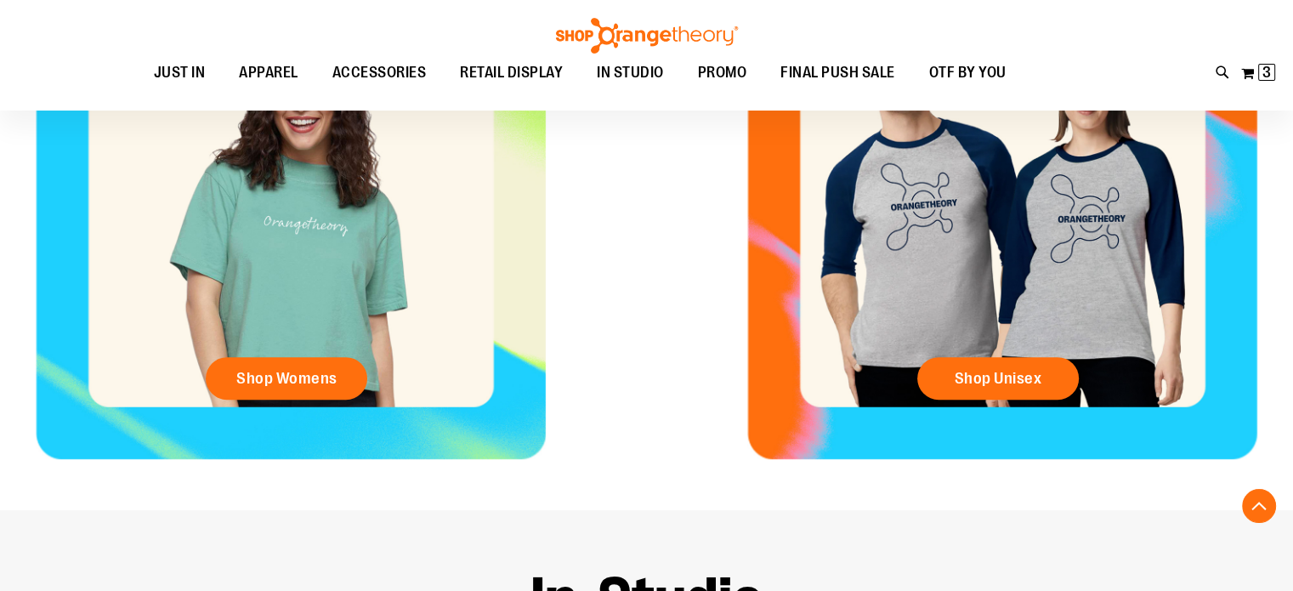
click at [1214, 72] on div "Toggle Nav Search Popular Suggestions Advanced Search" at bounding box center [646, 55] width 1293 height 110
click at [1225, 74] on icon at bounding box center [1222, 73] width 14 height 20
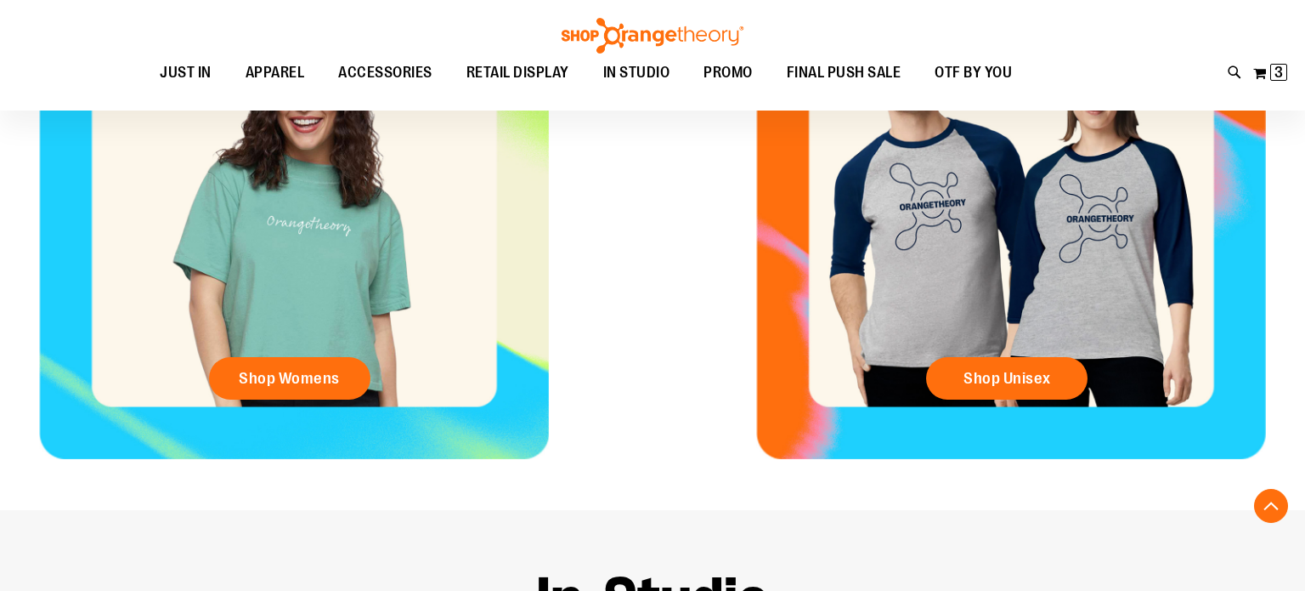
click at [394, 96] on input "Search" at bounding box center [652, 96] width 1033 height 56
type input "******"
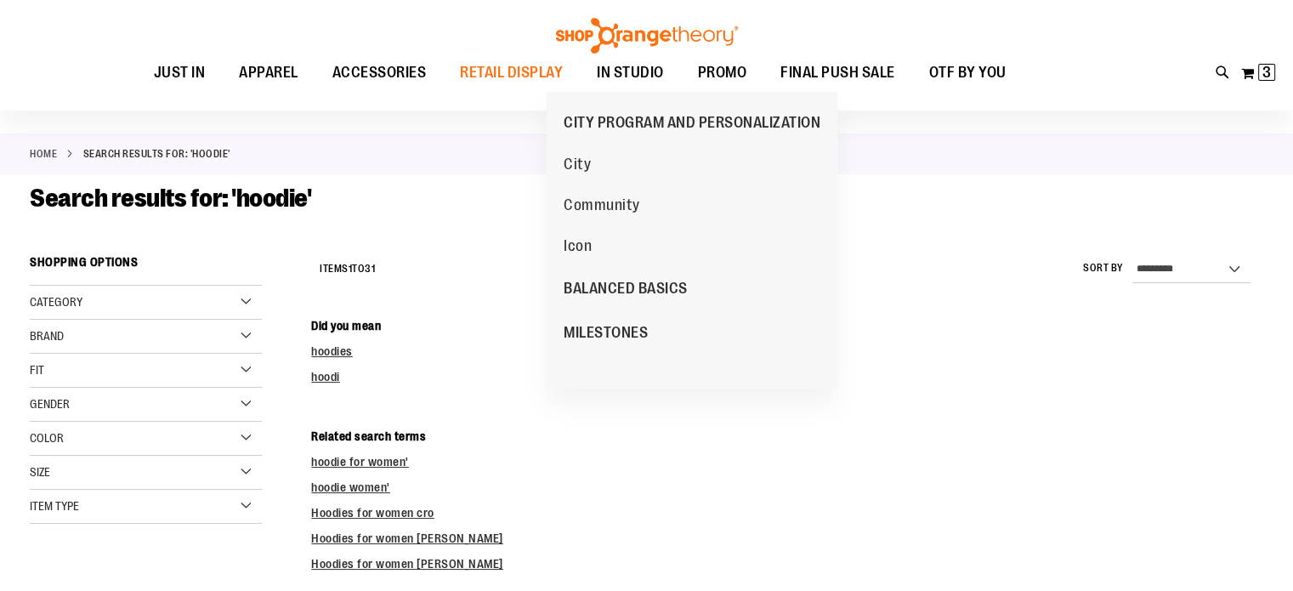
scroll to position [84, 0]
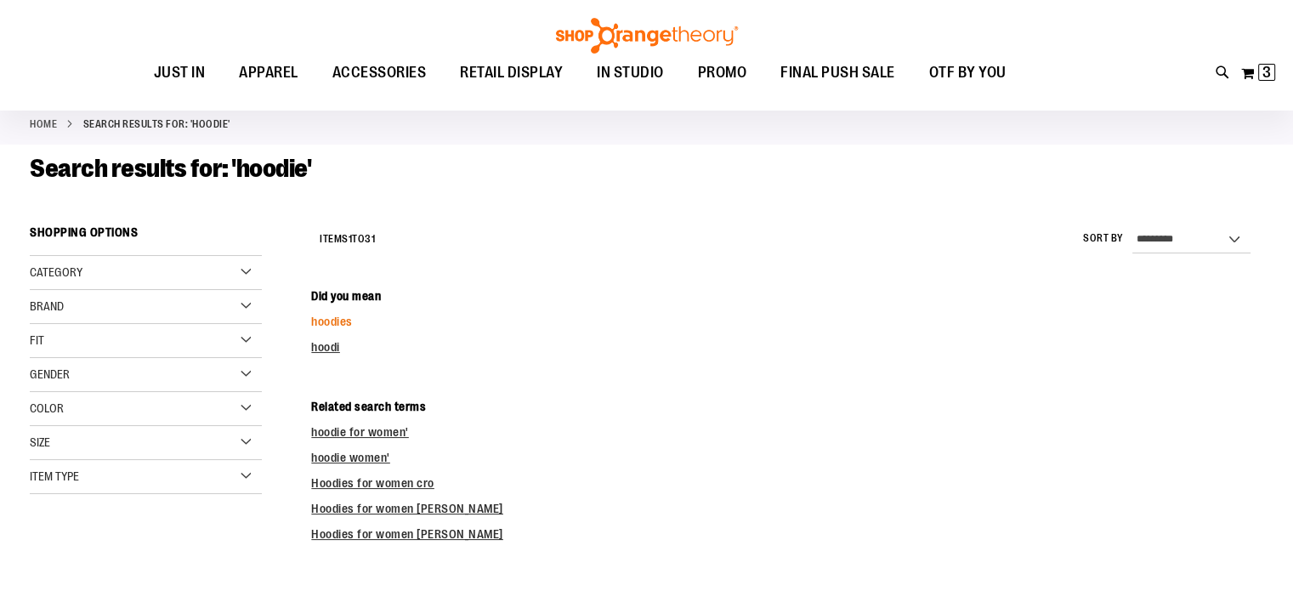
click at [334, 317] on link "hoodies" at bounding box center [332, 321] width 42 height 14
click at [337, 319] on link "hoodies" at bounding box center [332, 321] width 42 height 14
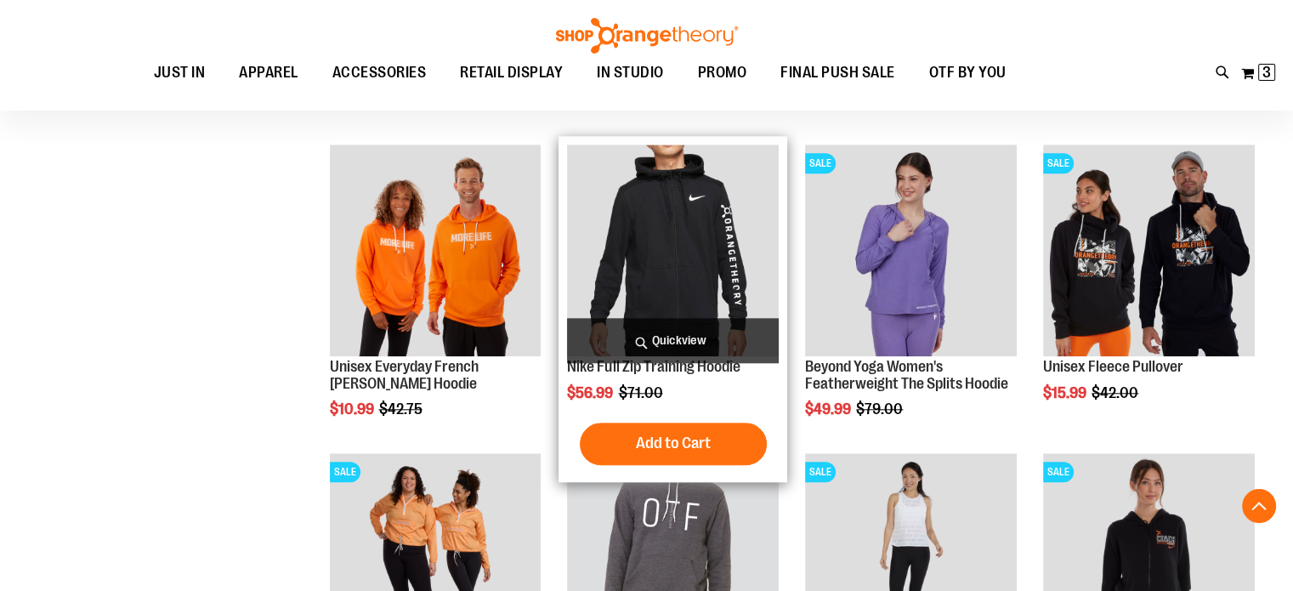
scroll to position [1597, 0]
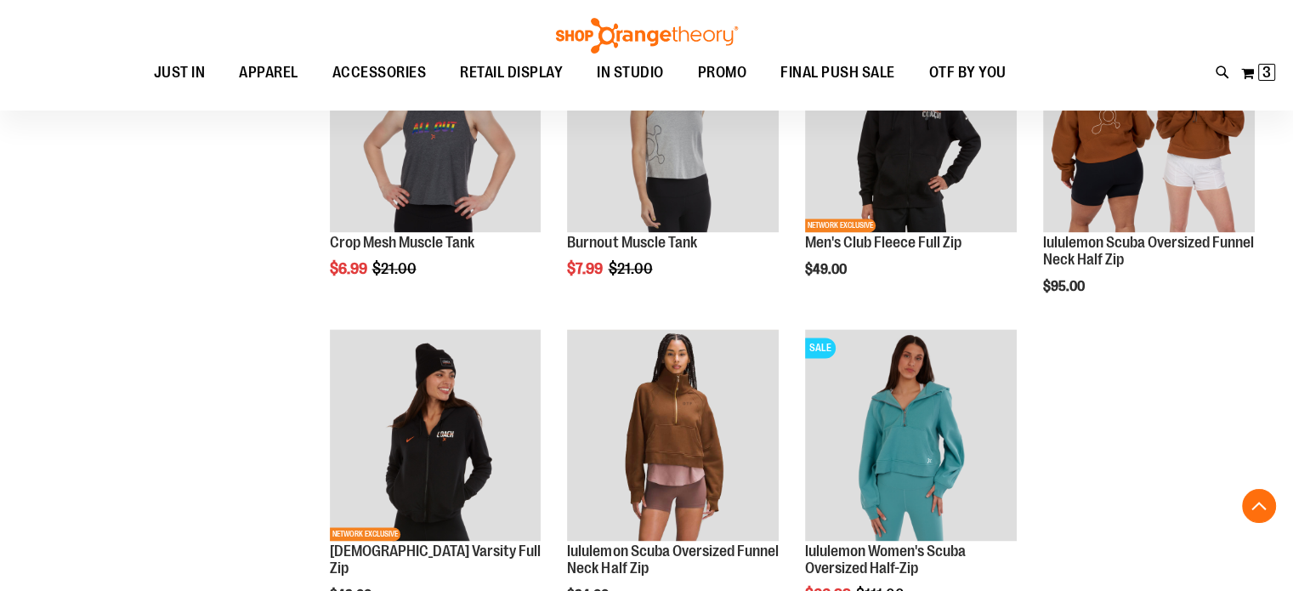
scroll to position [2362, 0]
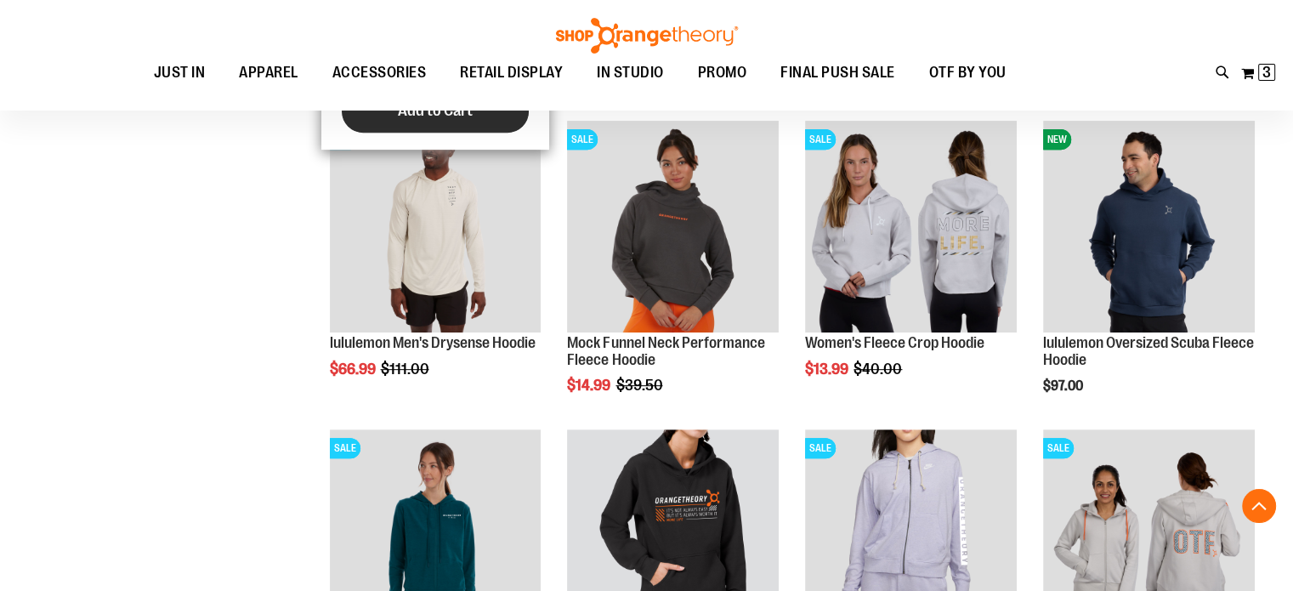
scroll to position [678, 0]
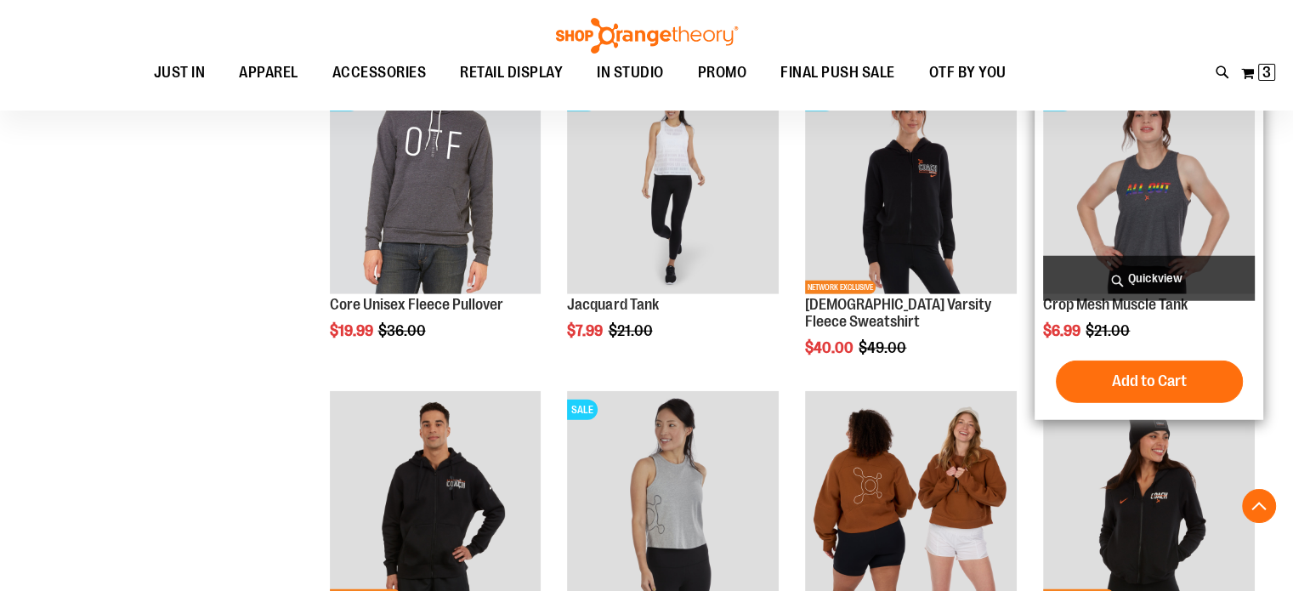
scroll to position [4502, 0]
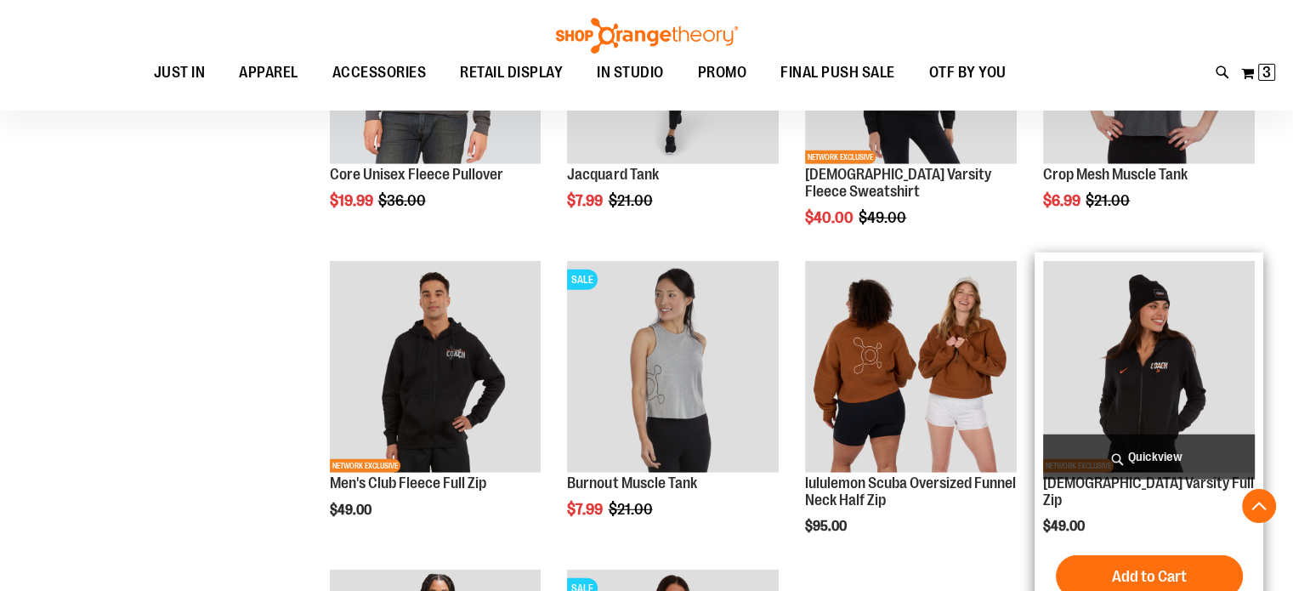
scroll to position [4332, 0]
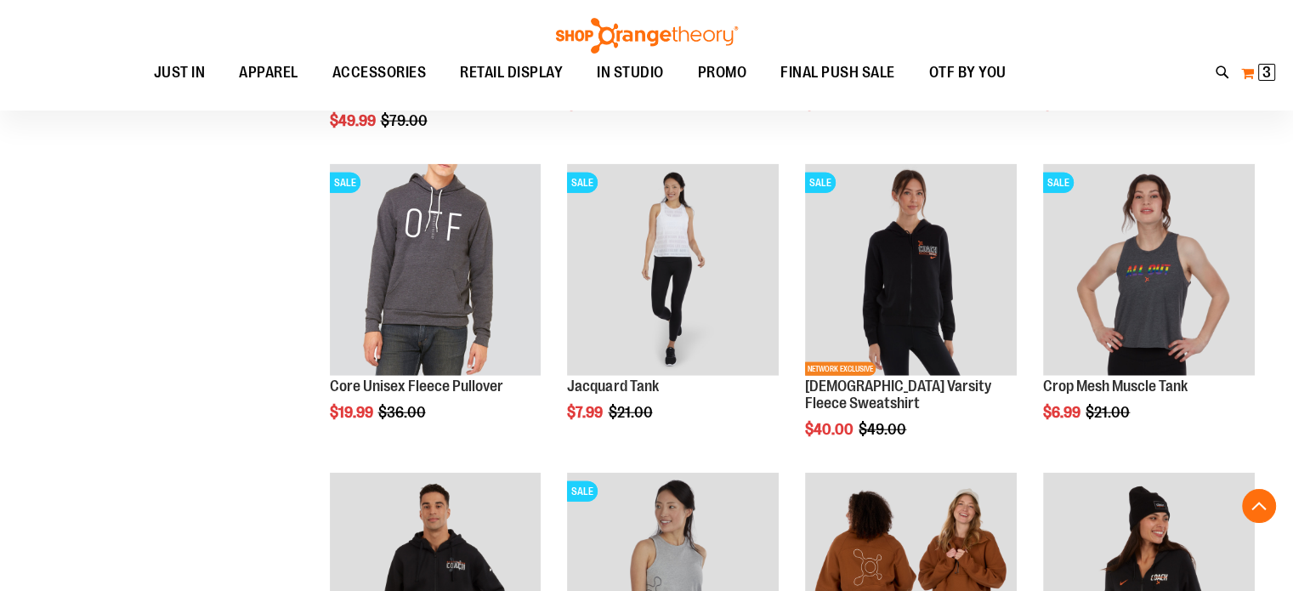
click at [1255, 66] on button "My Cart 3 3 items" at bounding box center [1258, 72] width 36 height 27
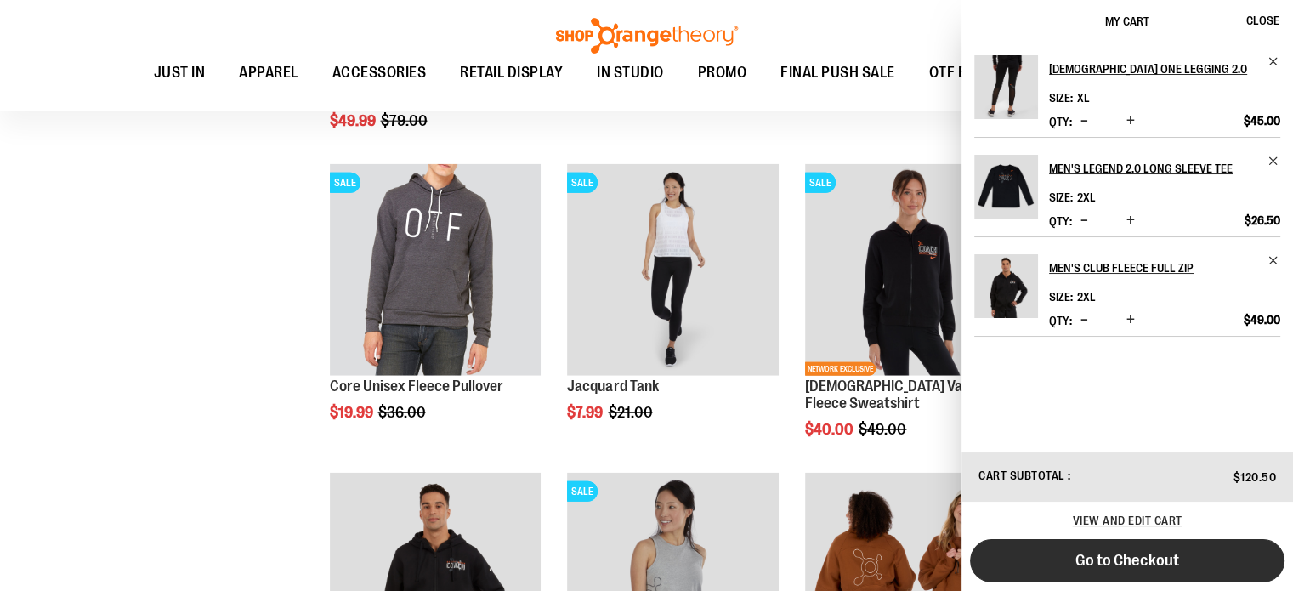
click at [1106, 564] on span "Go to Checkout" at bounding box center [1127, 560] width 104 height 19
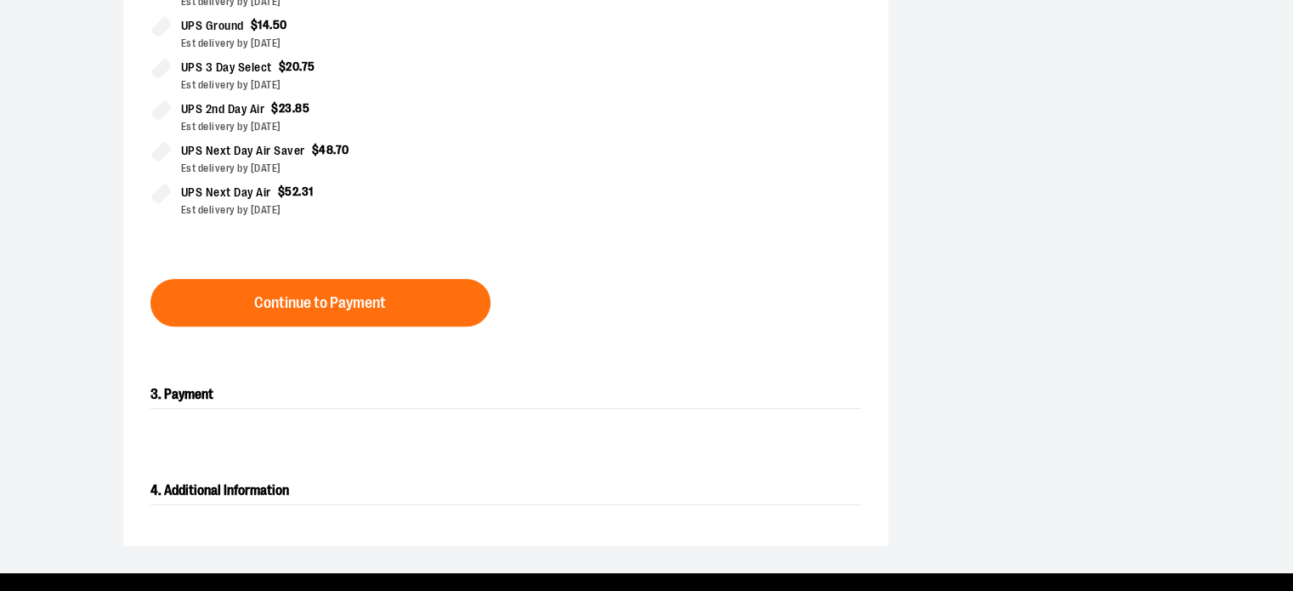
scroll to position [595, 0]
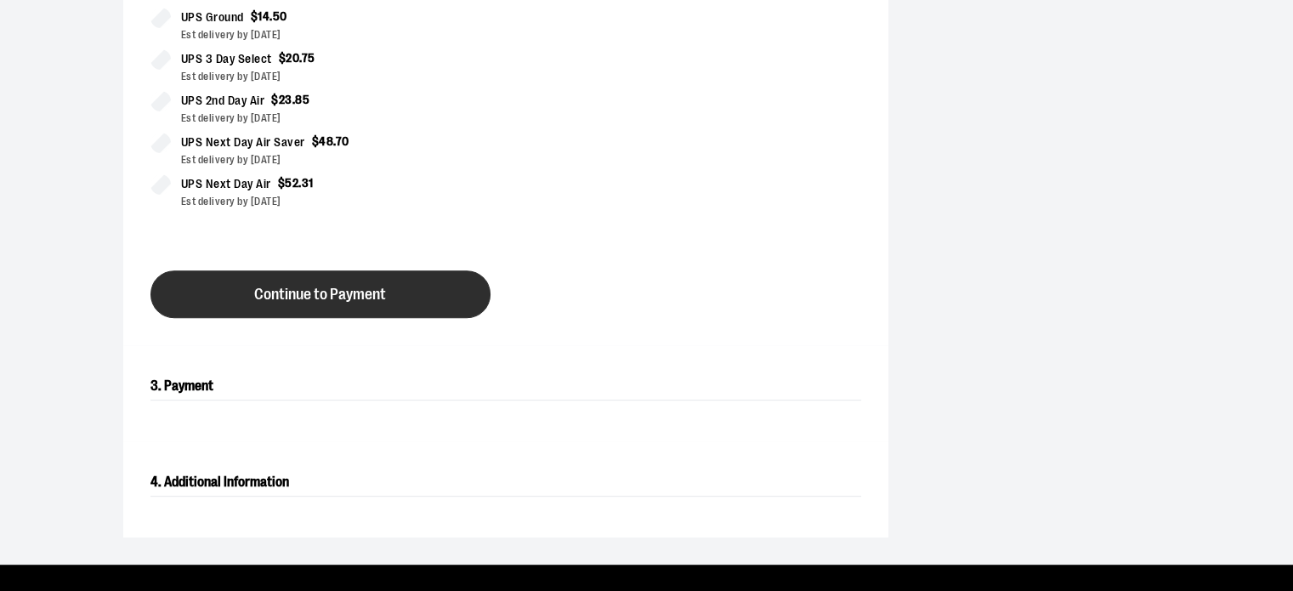
click at [407, 294] on button "Continue to Payment" at bounding box center [320, 294] width 340 height 48
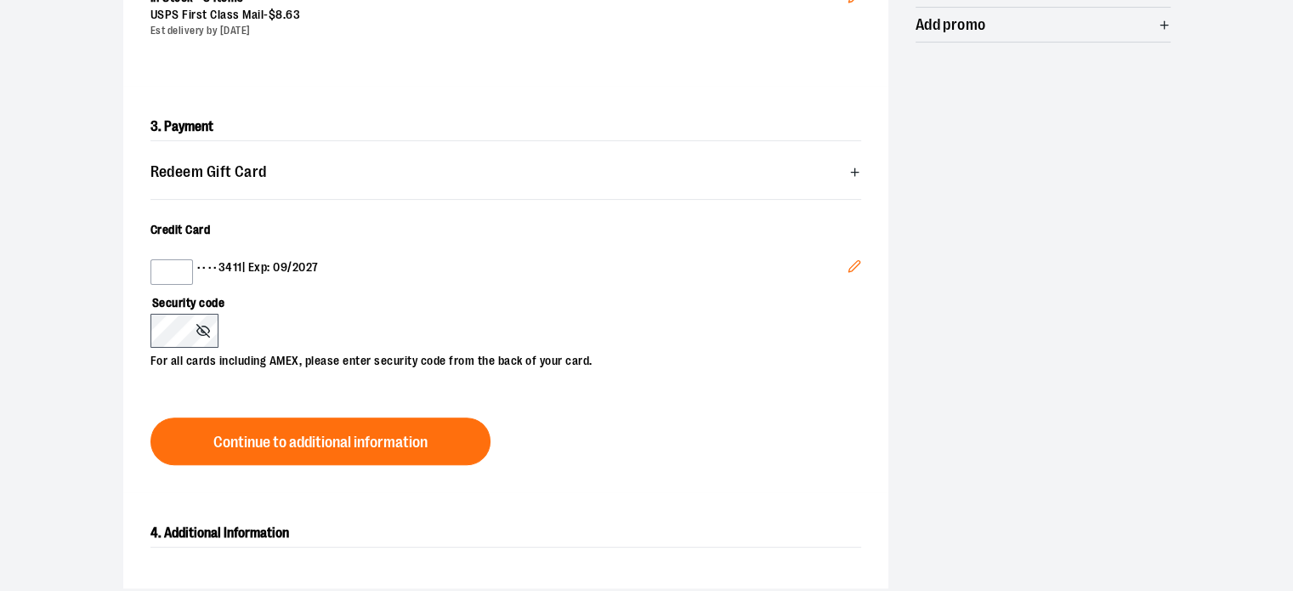
scroll to position [425, 0]
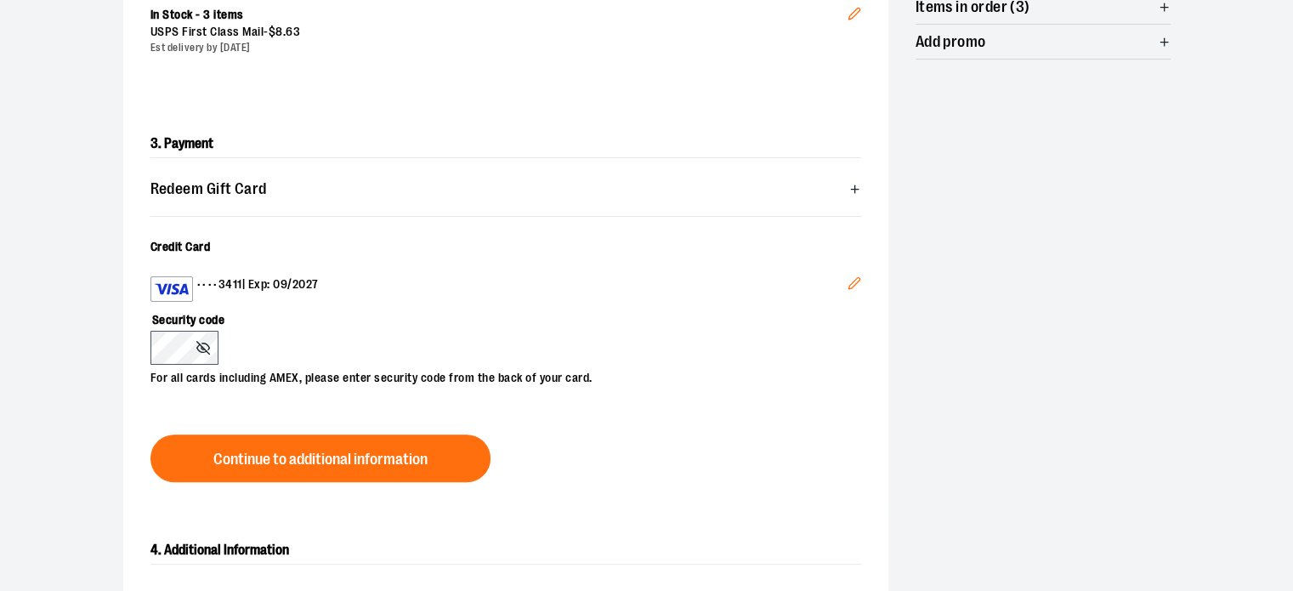
click at [861, 285] on button "Edit" at bounding box center [854, 286] width 41 height 46
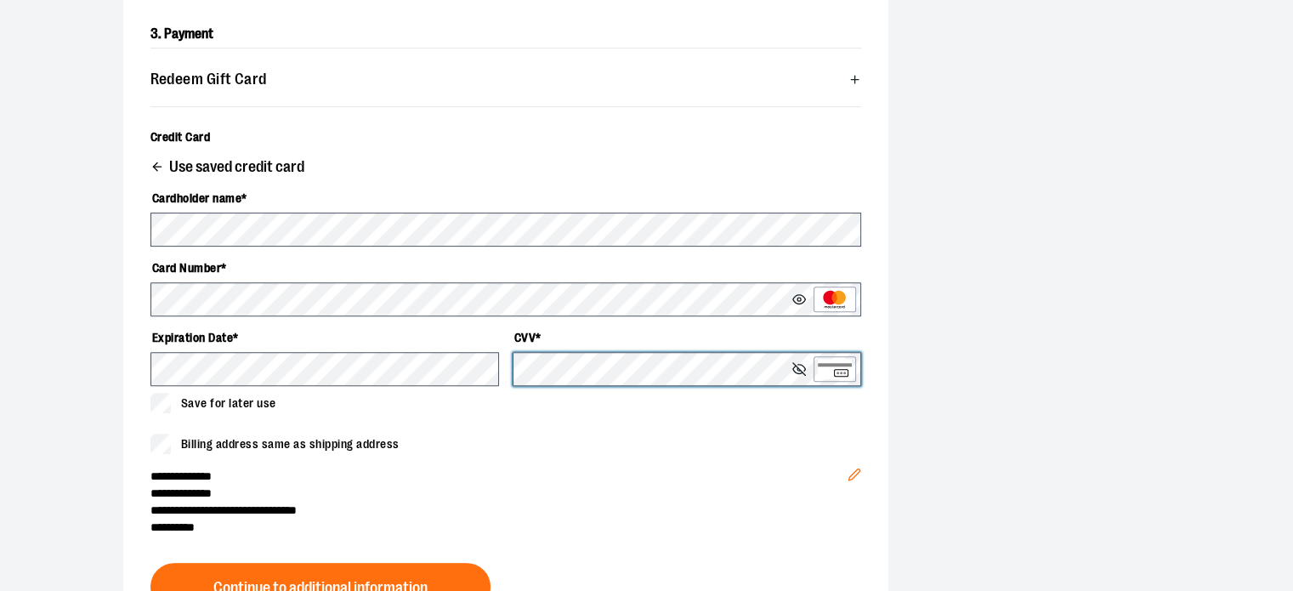
scroll to position [680, 0]
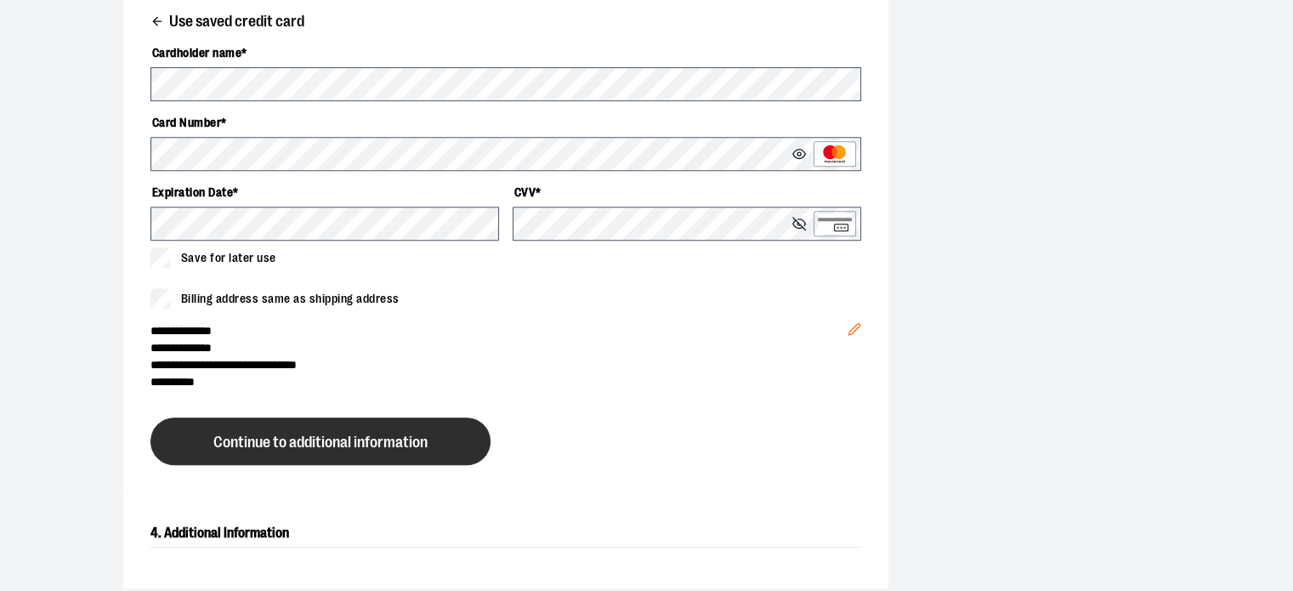
click at [303, 438] on span "Continue to additional information" at bounding box center [320, 442] width 214 height 16
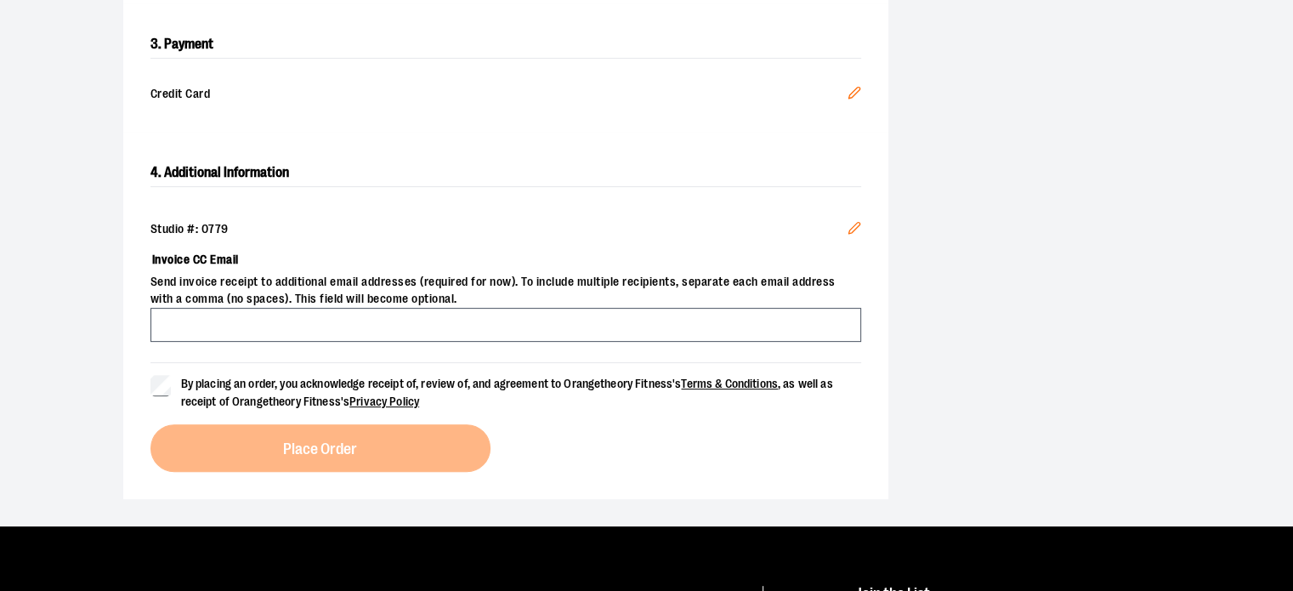
scroll to position [510, 0]
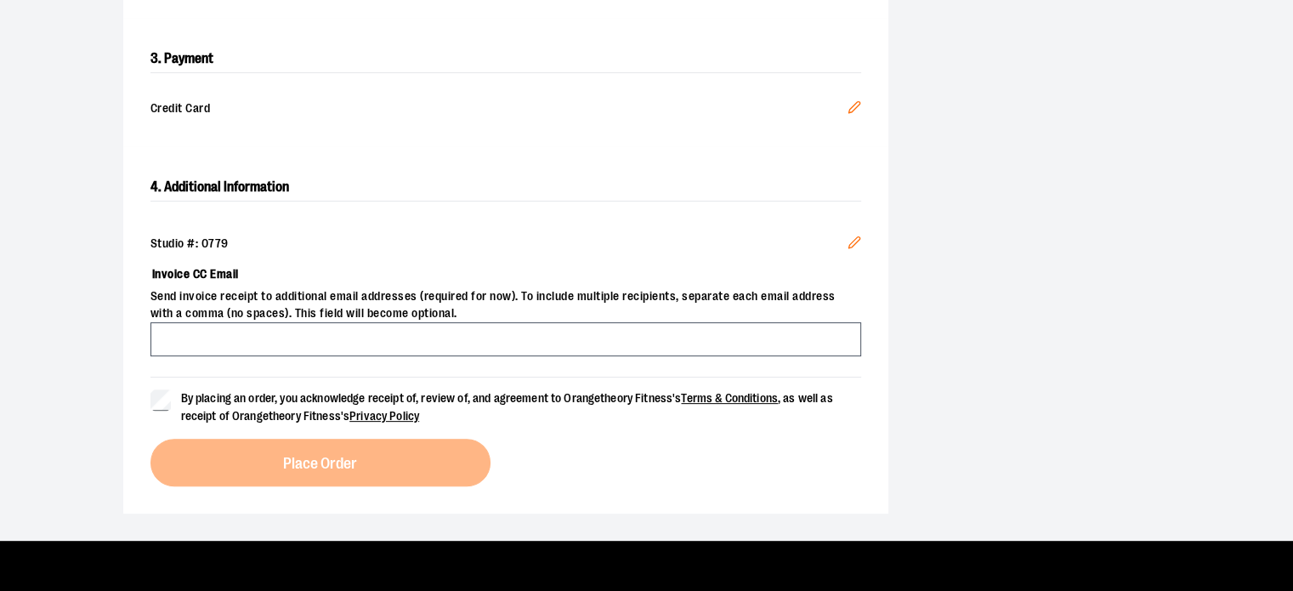
click at [258, 319] on span "Send invoice receipt to additional email addresses (required for now). To inclu…" at bounding box center [505, 305] width 710 height 34
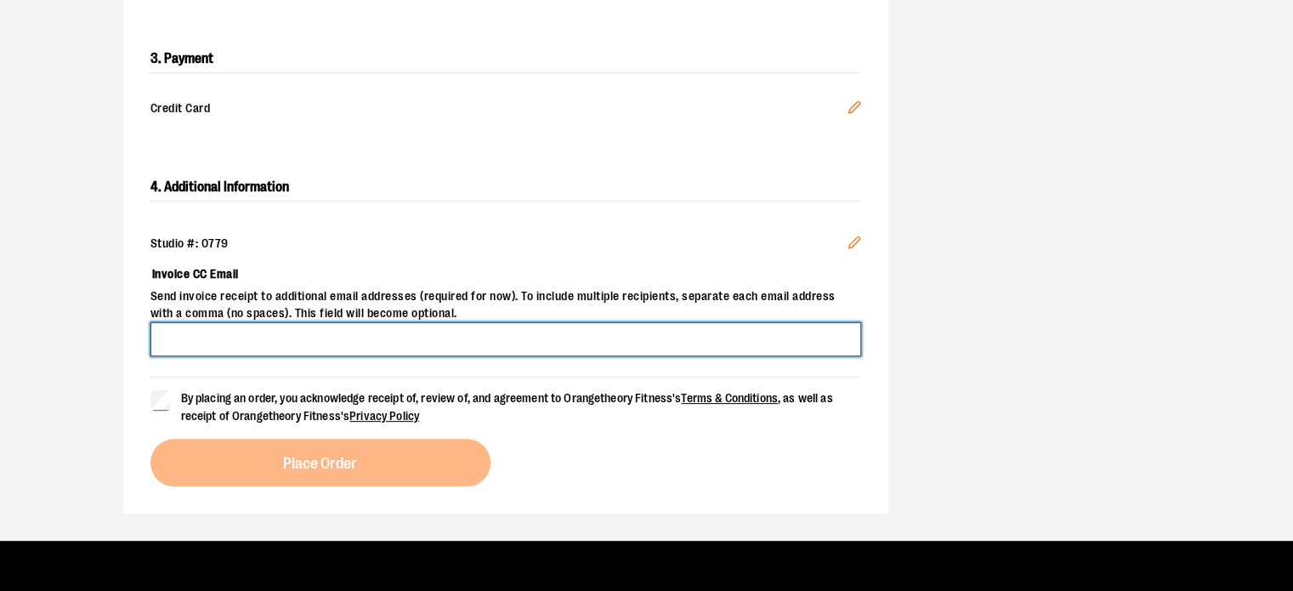
click at [255, 328] on input "Invoice CC Email" at bounding box center [505, 339] width 710 height 34
type input "**********"
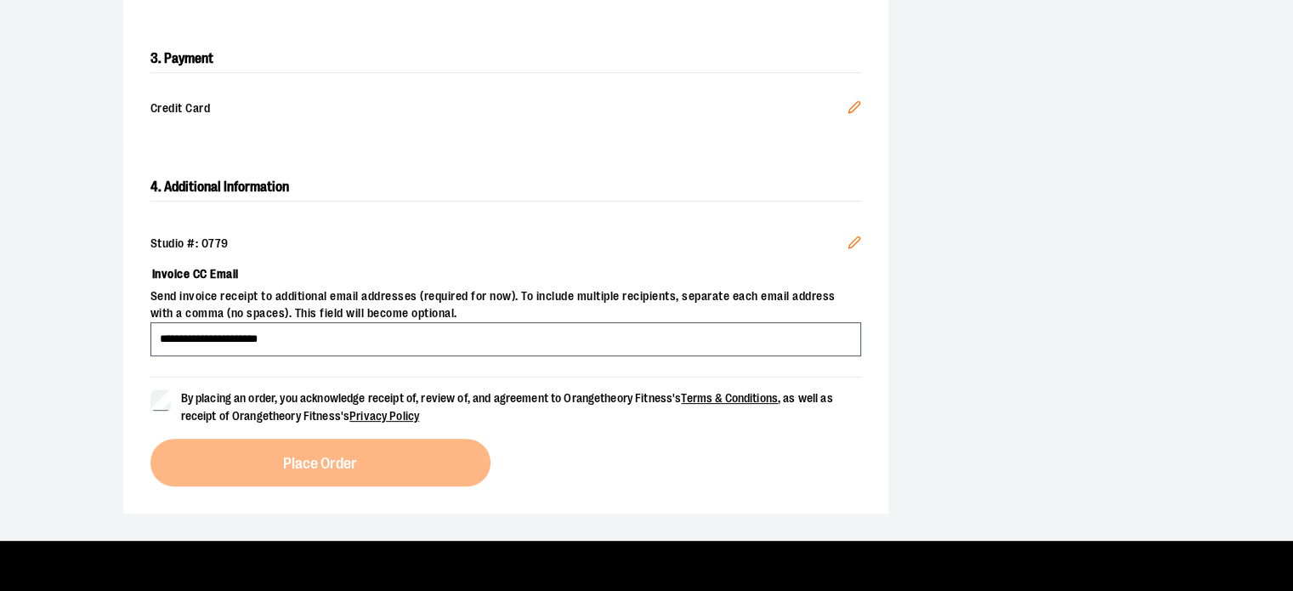
click at [462, 236] on div "Studio #: 0779" at bounding box center [505, 243] width 710 height 17
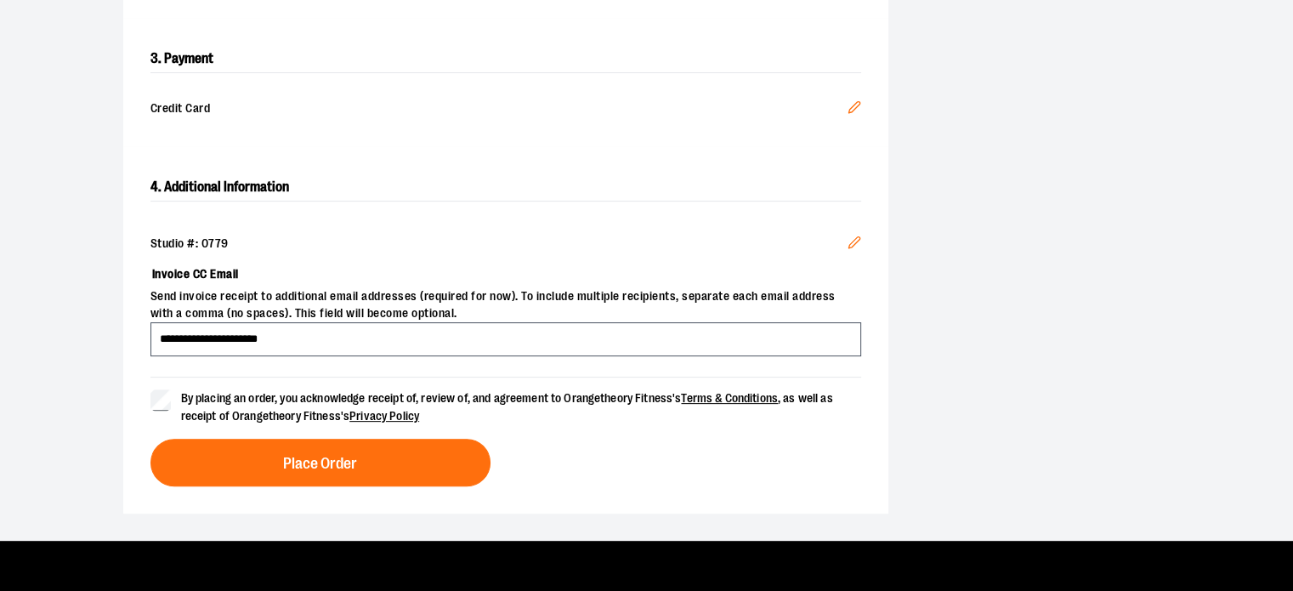
click at [92, 312] on div "**********" at bounding box center [647, 73] width 1224 height 933
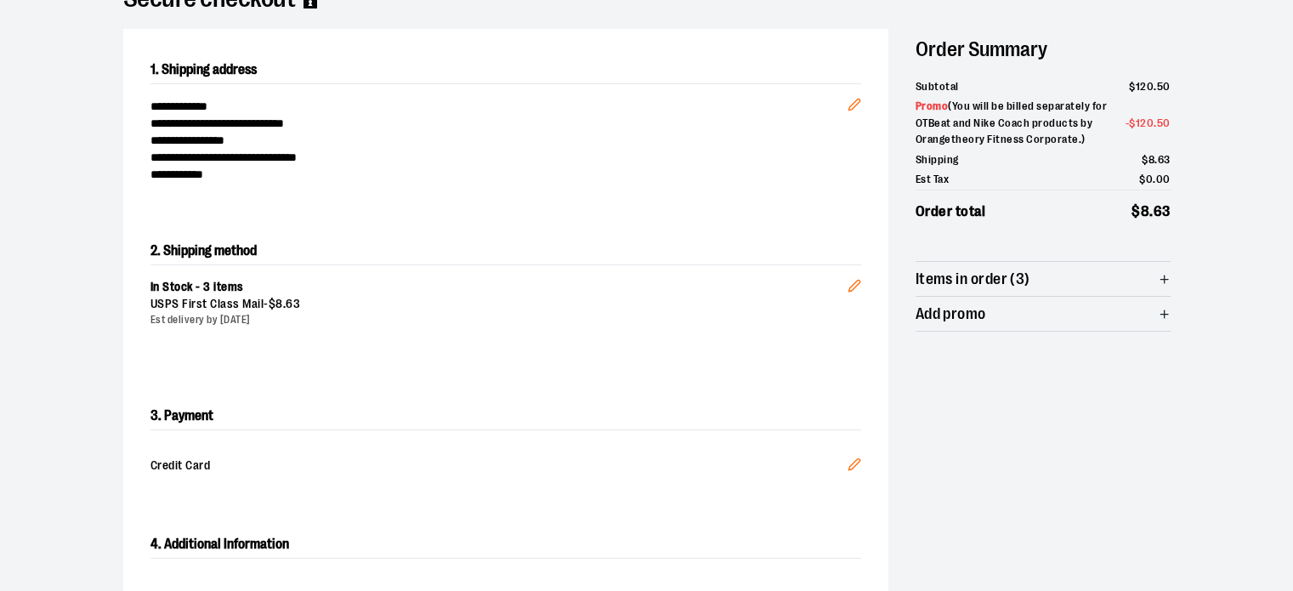
scroll to position [85, 0]
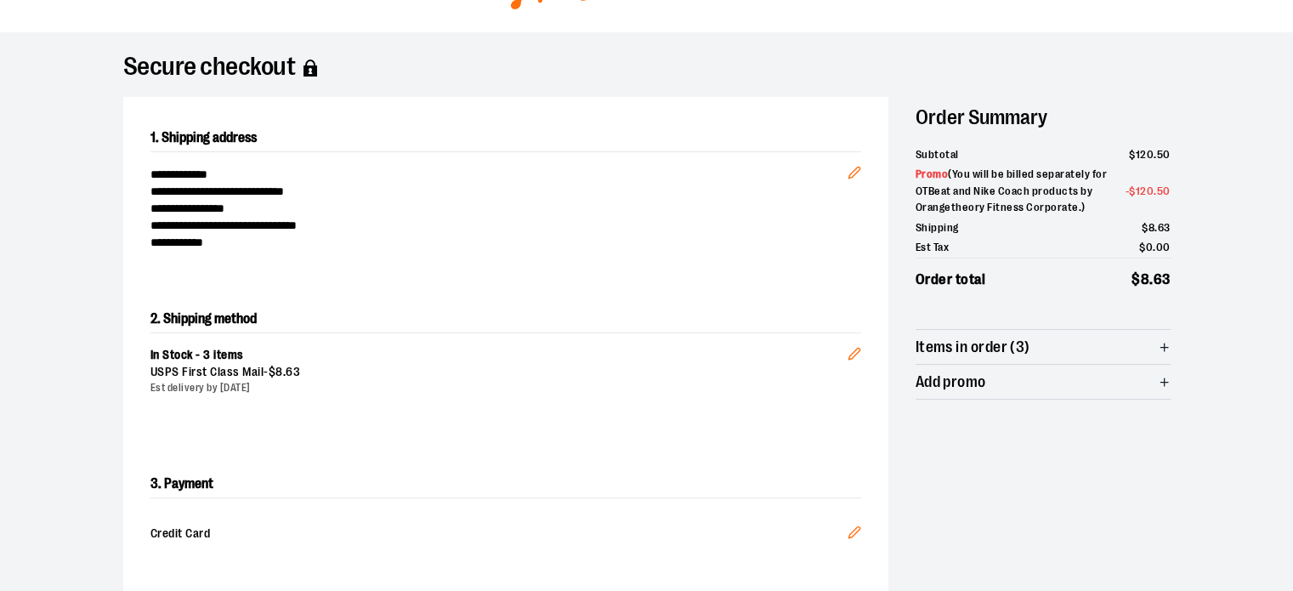
click at [1227, 220] on div "**********" at bounding box center [647, 498] width 1224 height 933
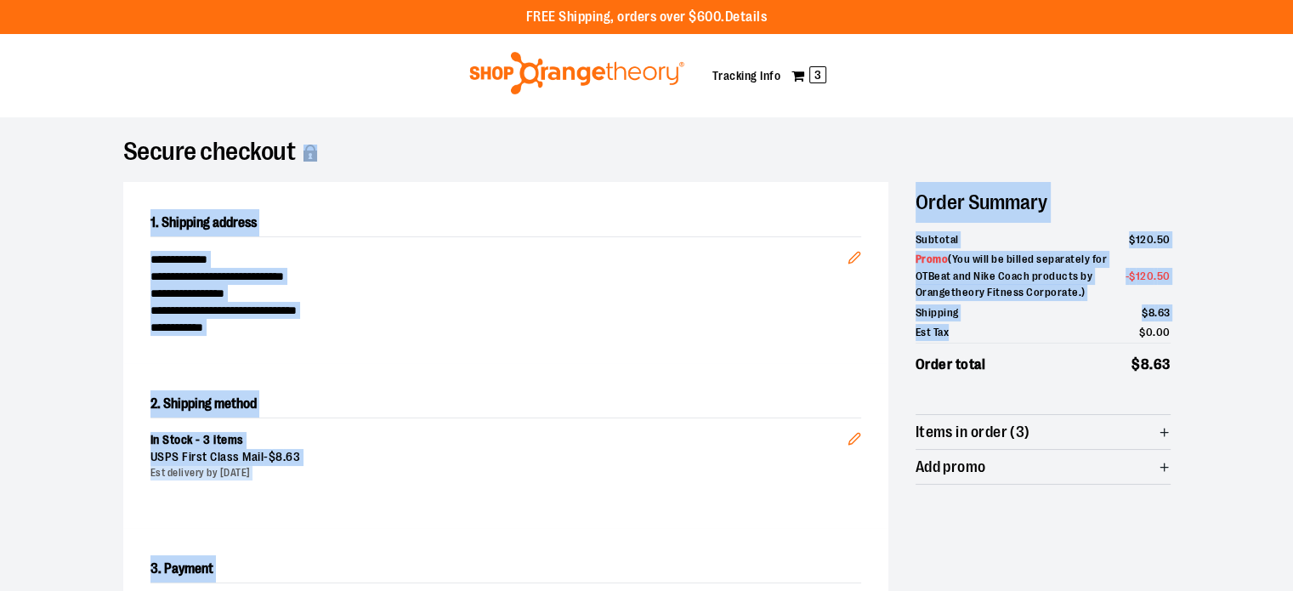
drag, startPoint x: 1062, startPoint y: 166, endPoint x: 1118, endPoint y: 330, distance: 173.3
click at [1118, 330] on div "**********" at bounding box center [647, 583] width 1088 height 933
click at [1115, 330] on li "Est Tax $ 0 . 00" at bounding box center [1042, 332] width 255 height 20
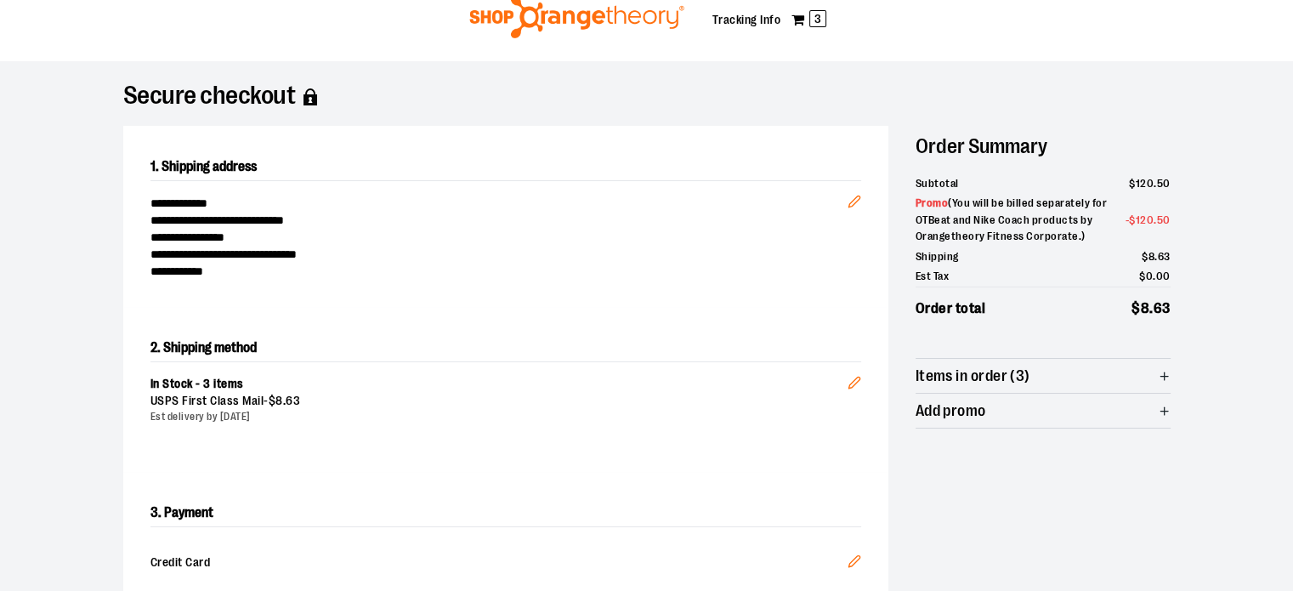
scroll to position [85, 0]
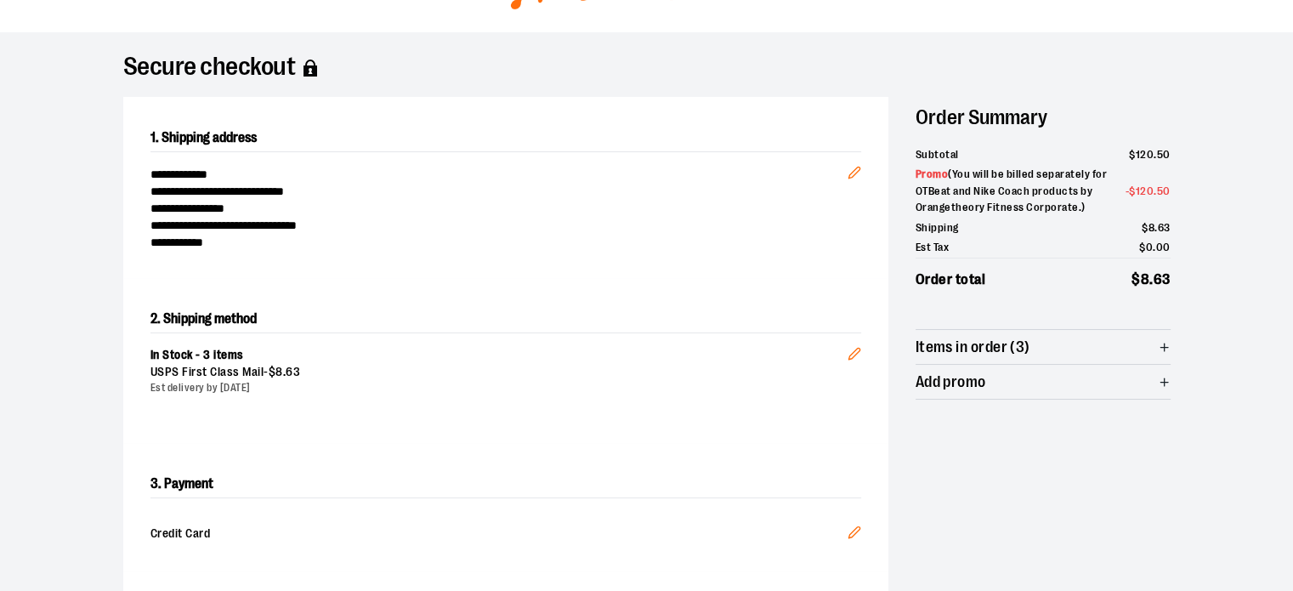
click at [1060, 341] on span "Items in order (3)" at bounding box center [1042, 347] width 255 height 34
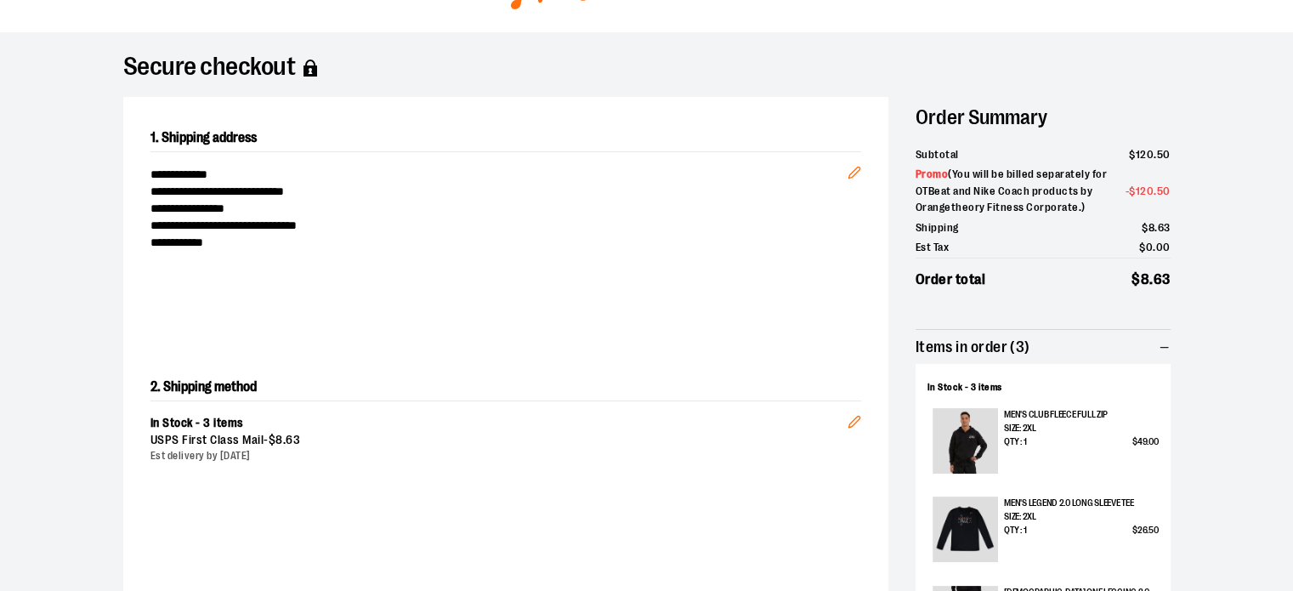
click at [1060, 341] on span "Items in order (3)" at bounding box center [1042, 347] width 255 height 34
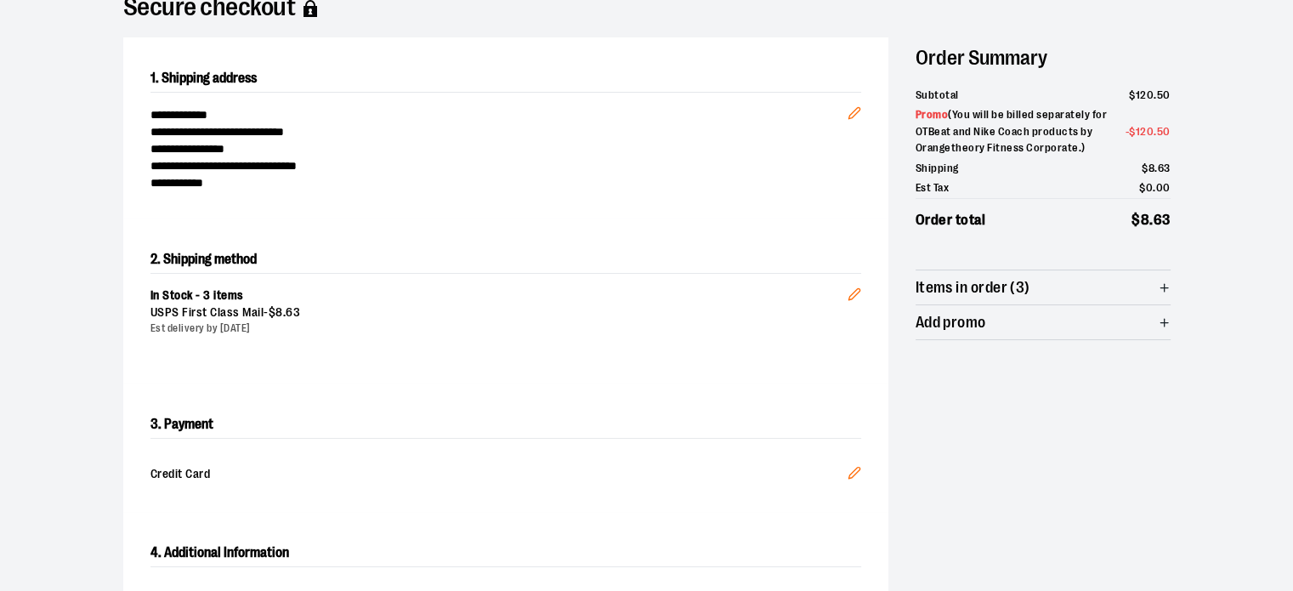
scroll to position [170, 0]
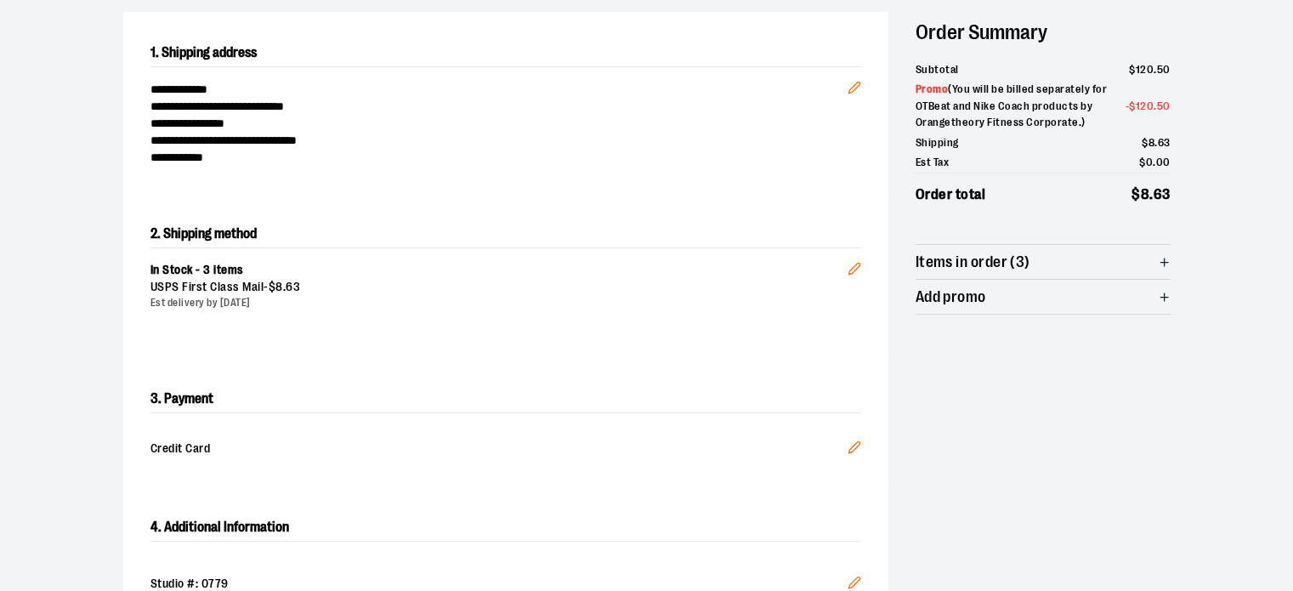
click at [1118, 277] on span "Items in order (3)" at bounding box center [1042, 262] width 255 height 34
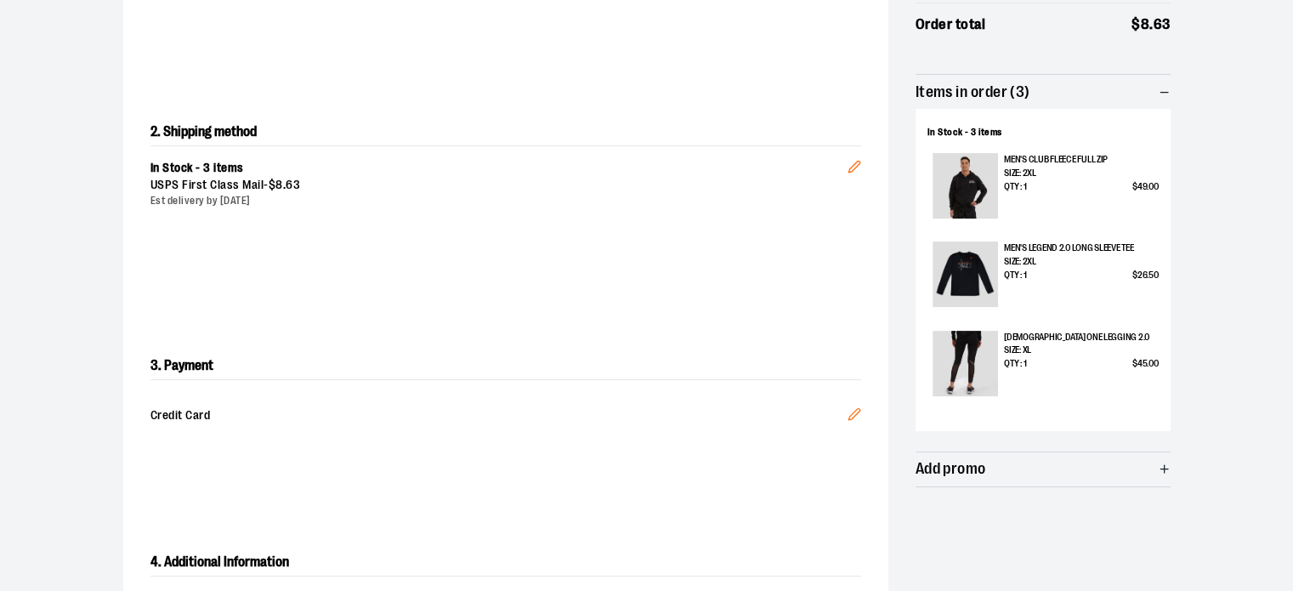
scroll to position [0, 0]
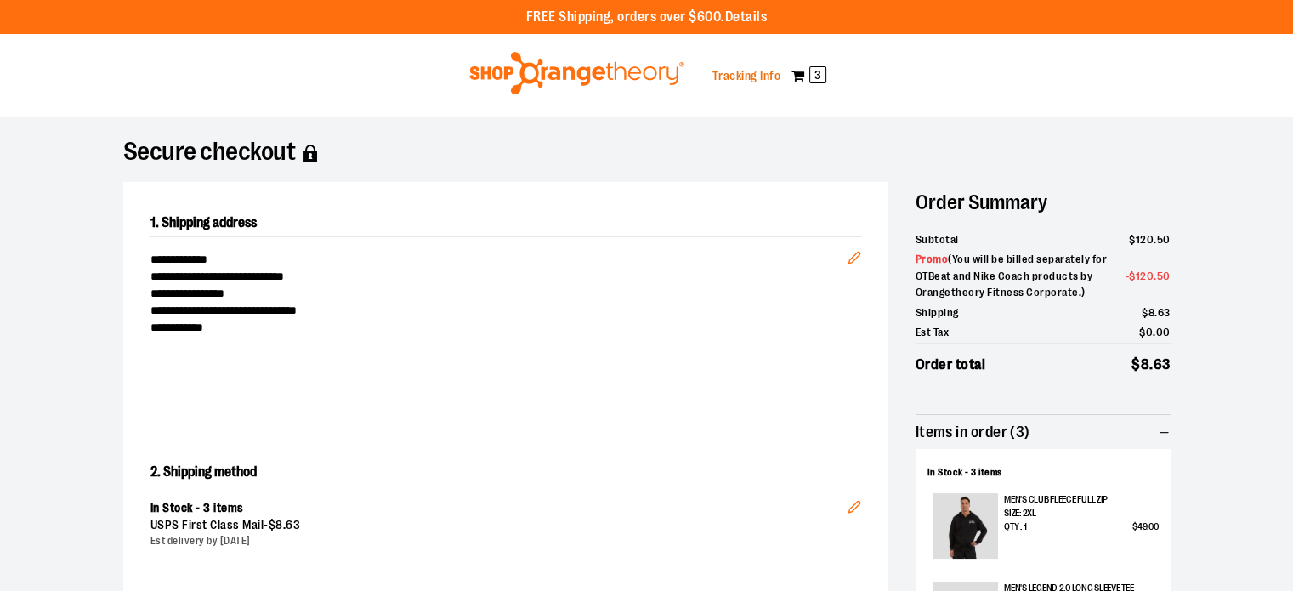
click at [744, 75] on link "Tracking Info" at bounding box center [746, 76] width 69 height 14
click at [821, 71] on span "3" at bounding box center [817, 74] width 17 height 17
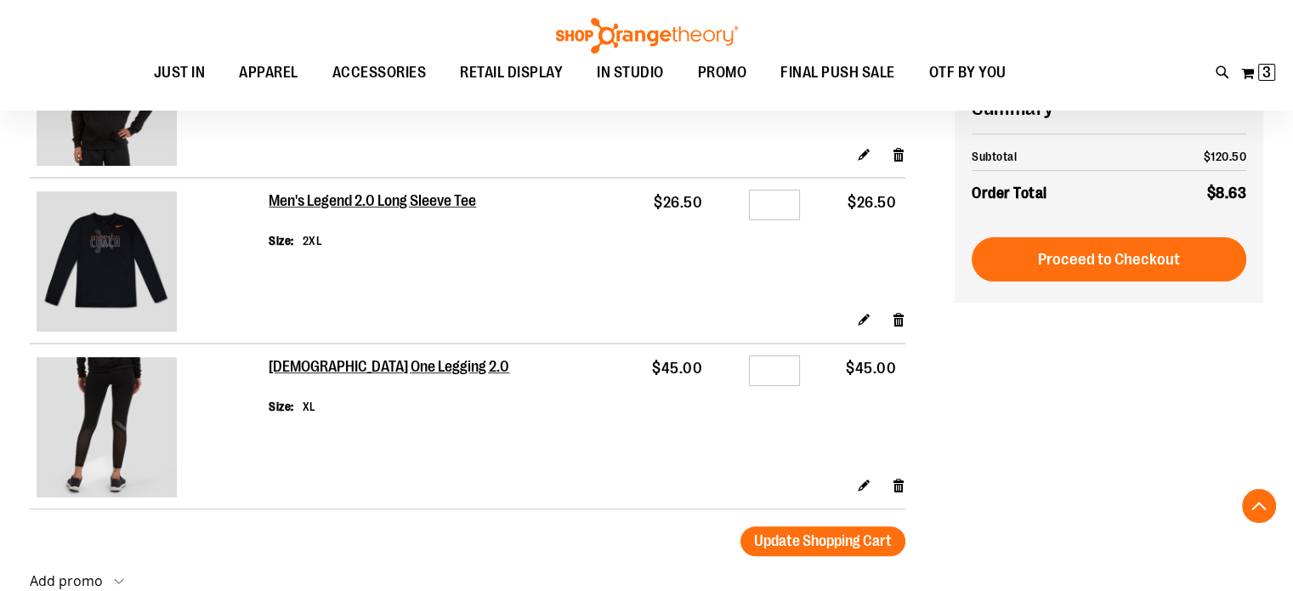
scroll to position [340, 0]
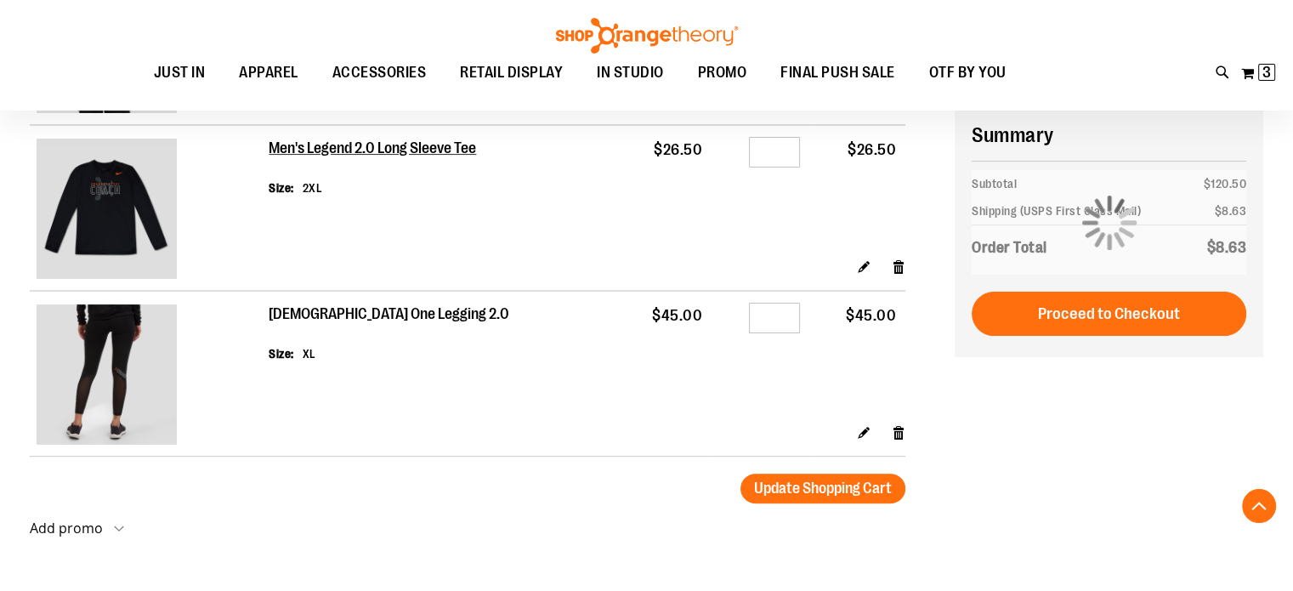
click at [316, 314] on h2 "[DEMOGRAPHIC_DATA] One Legging 2.0" at bounding box center [390, 314] width 243 height 19
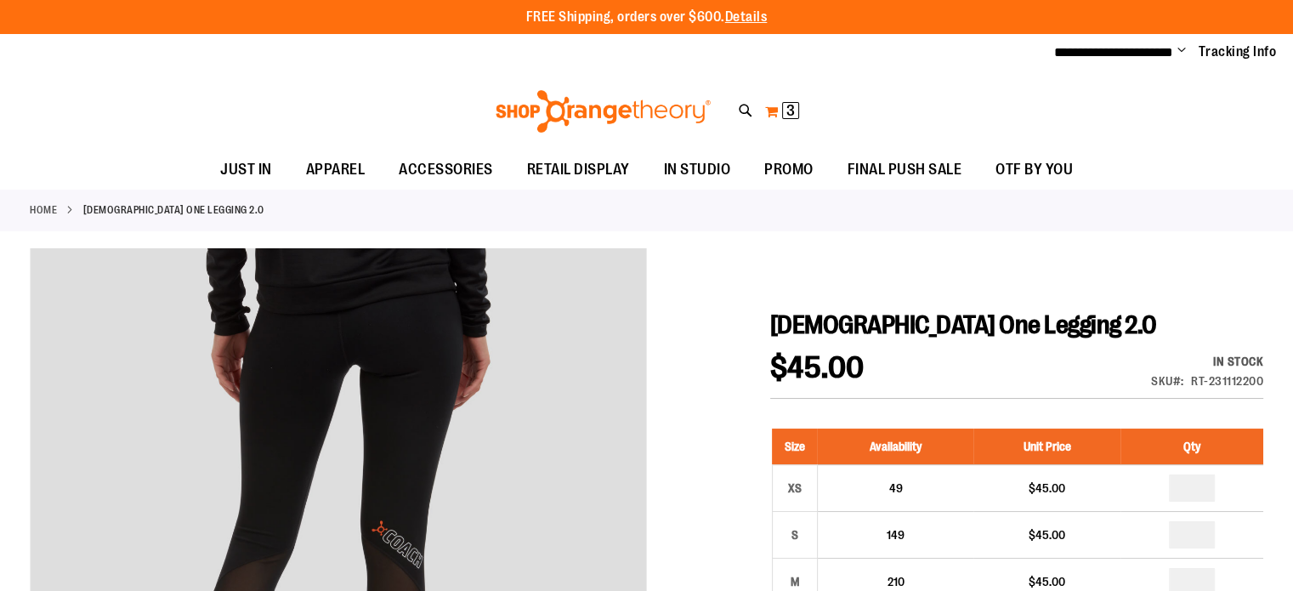
click at [772, 111] on button "My Cart 3 3 items" at bounding box center [782, 111] width 36 height 27
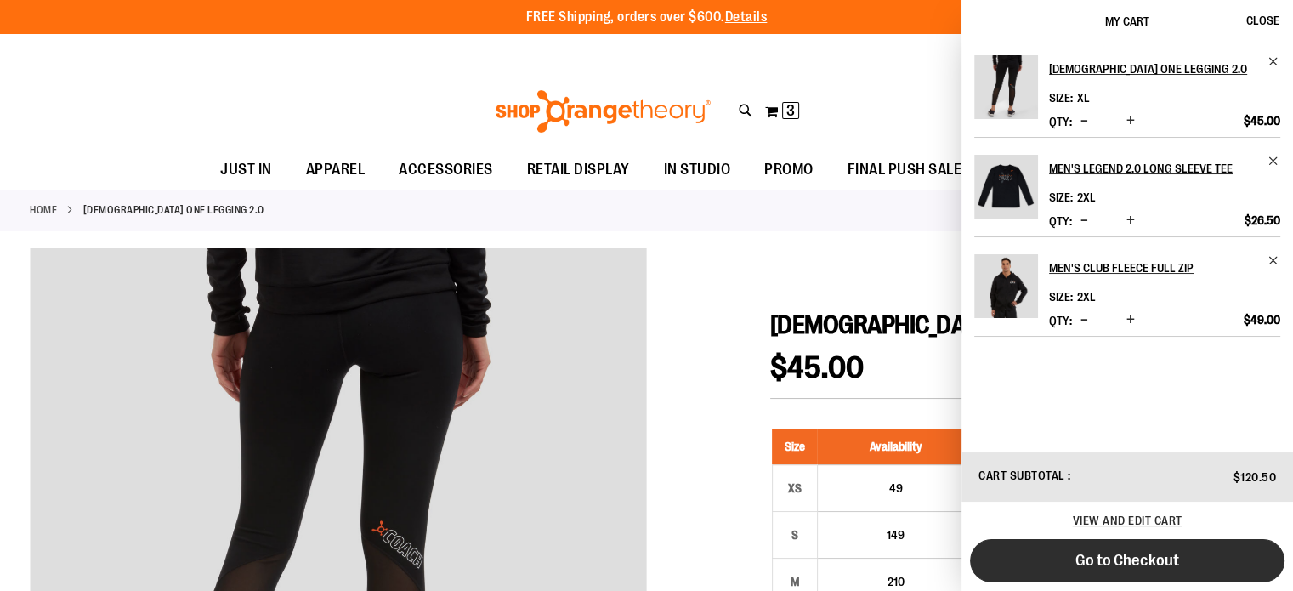
click at [1106, 558] on span "Go to Checkout" at bounding box center [1127, 560] width 104 height 19
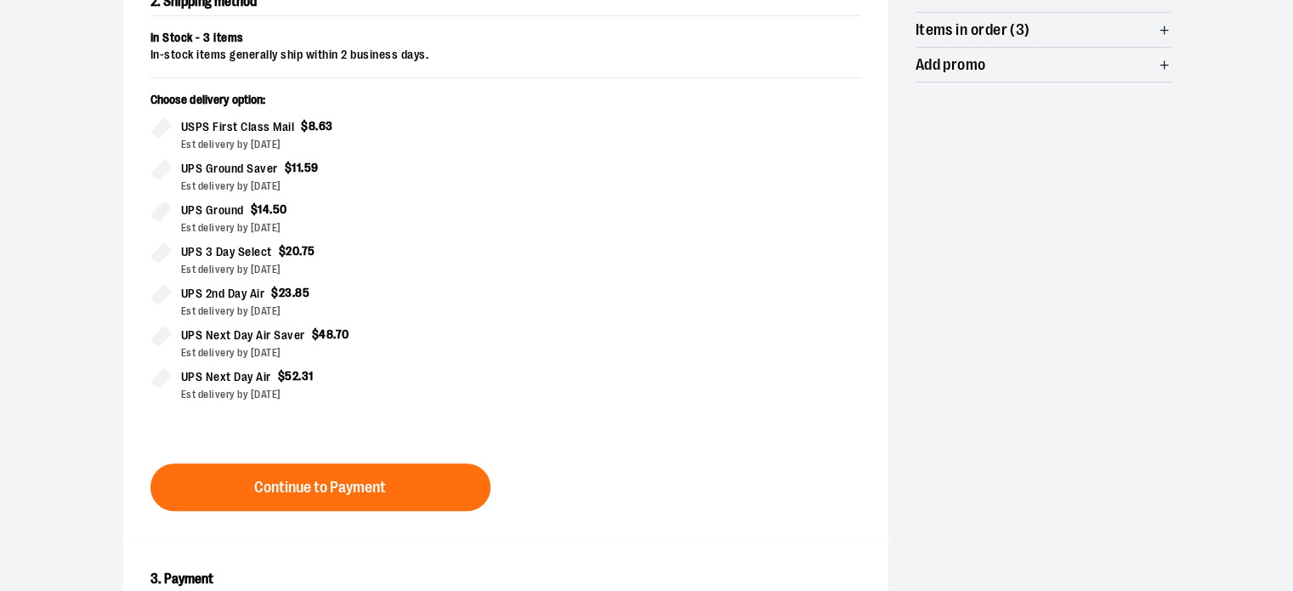
scroll to position [510, 0]
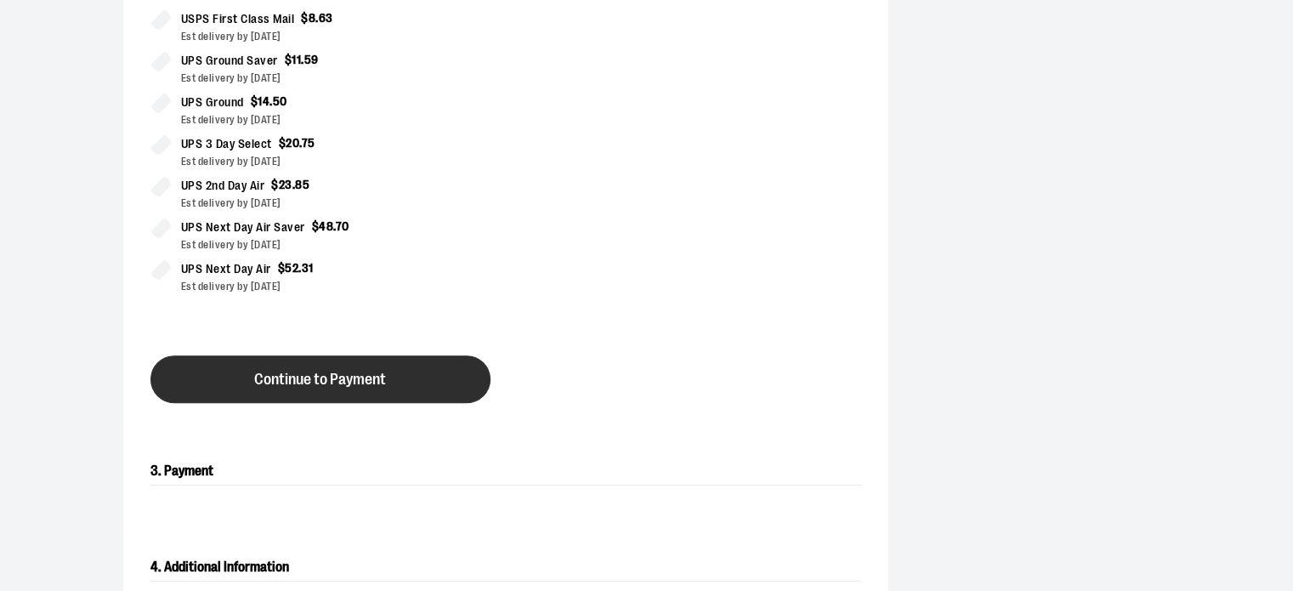
click at [359, 373] on span "Continue to Payment" at bounding box center [320, 379] width 132 height 16
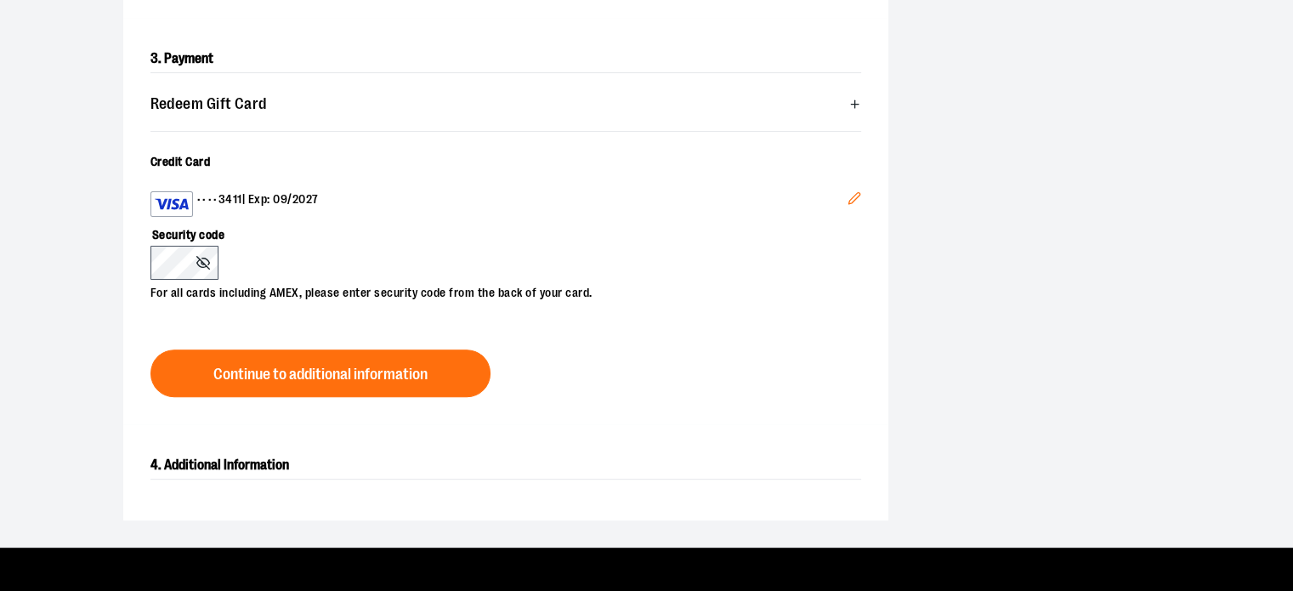
click at [859, 201] on icon "Edit" at bounding box center [854, 198] width 14 height 14
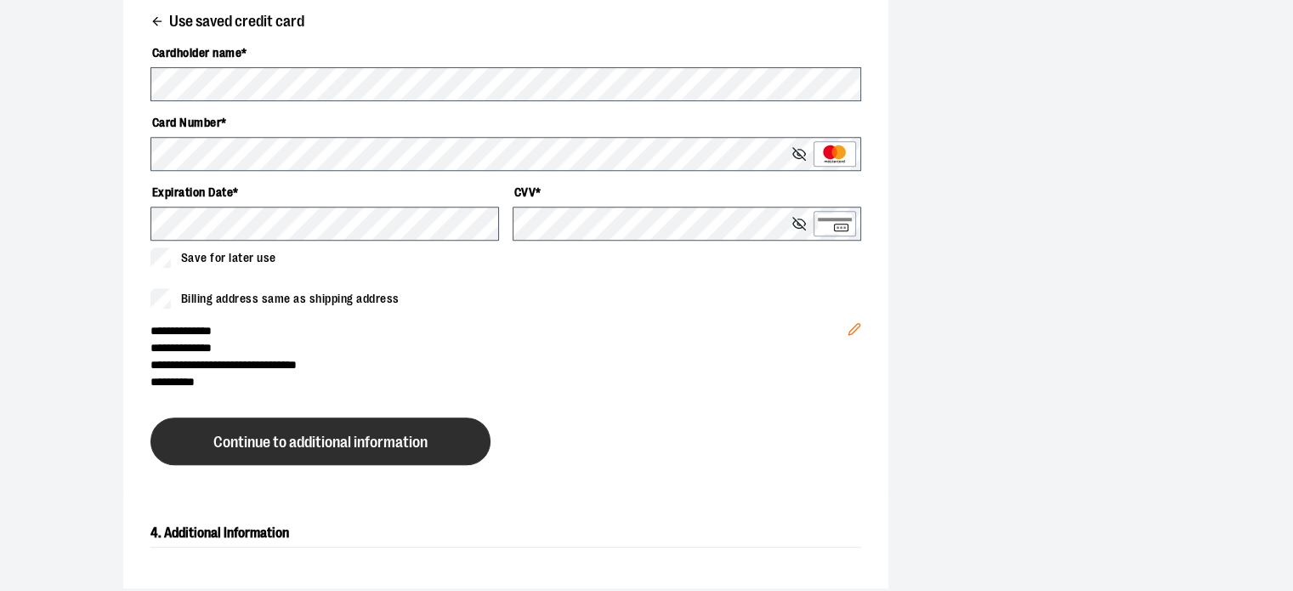
click at [296, 434] on span "Continue to additional information" at bounding box center [320, 442] width 214 height 16
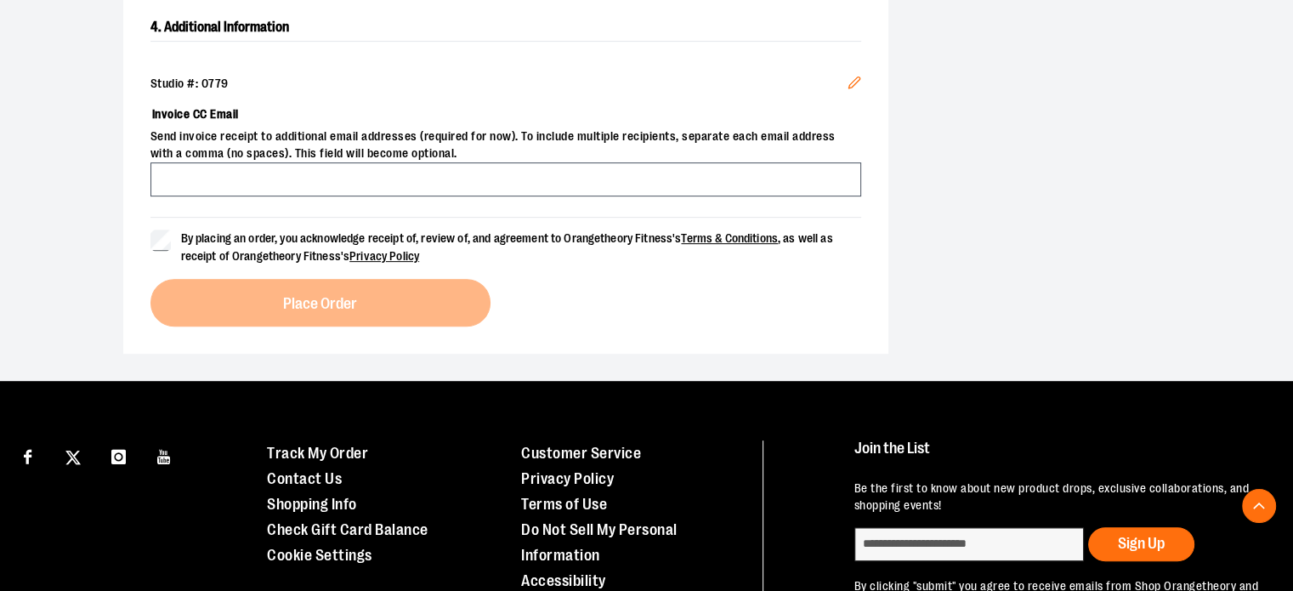
scroll to position [585, 0]
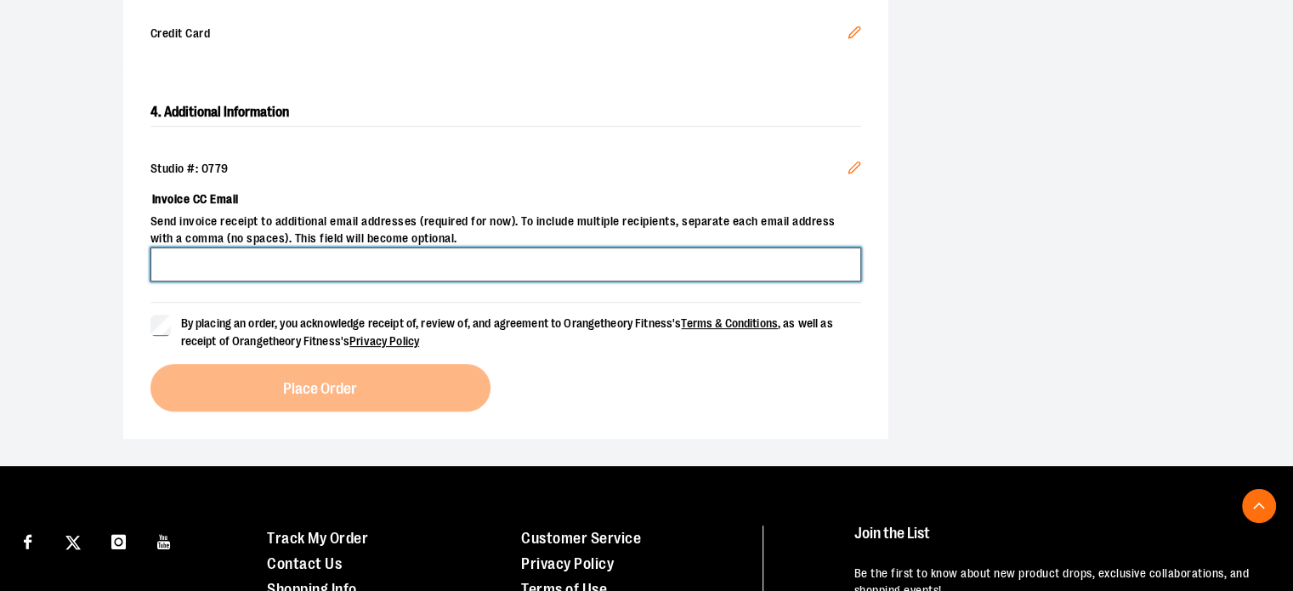
click at [226, 269] on input "Invoice CC Email" at bounding box center [505, 264] width 710 height 34
type input "**********"
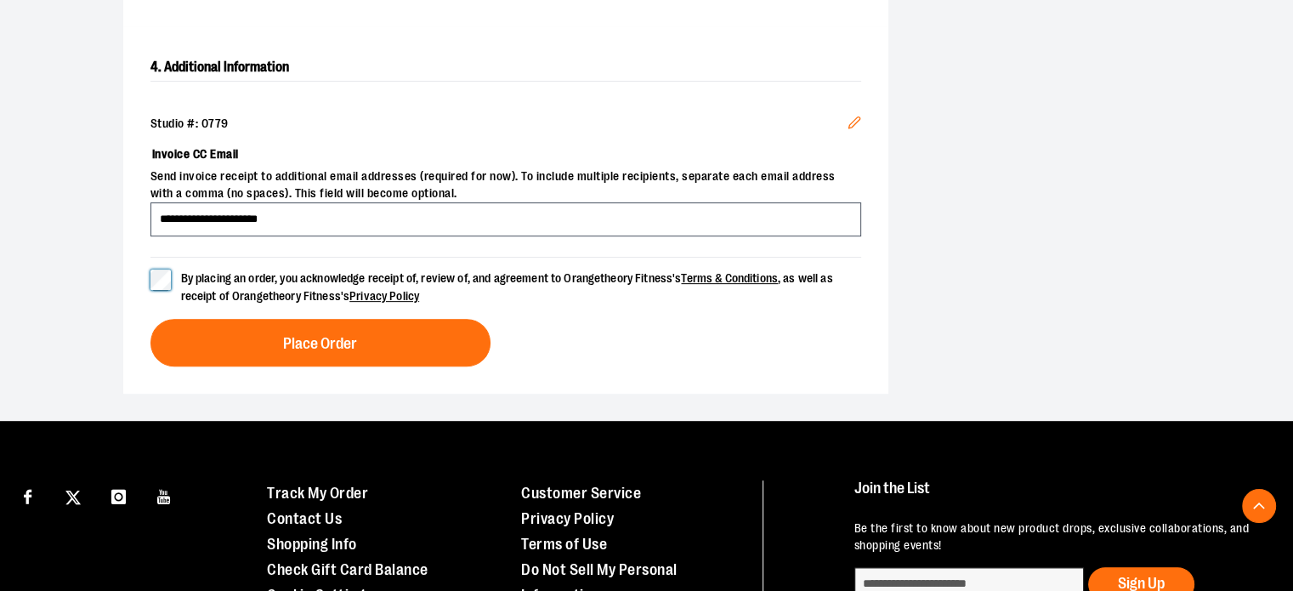
scroll to position [792, 0]
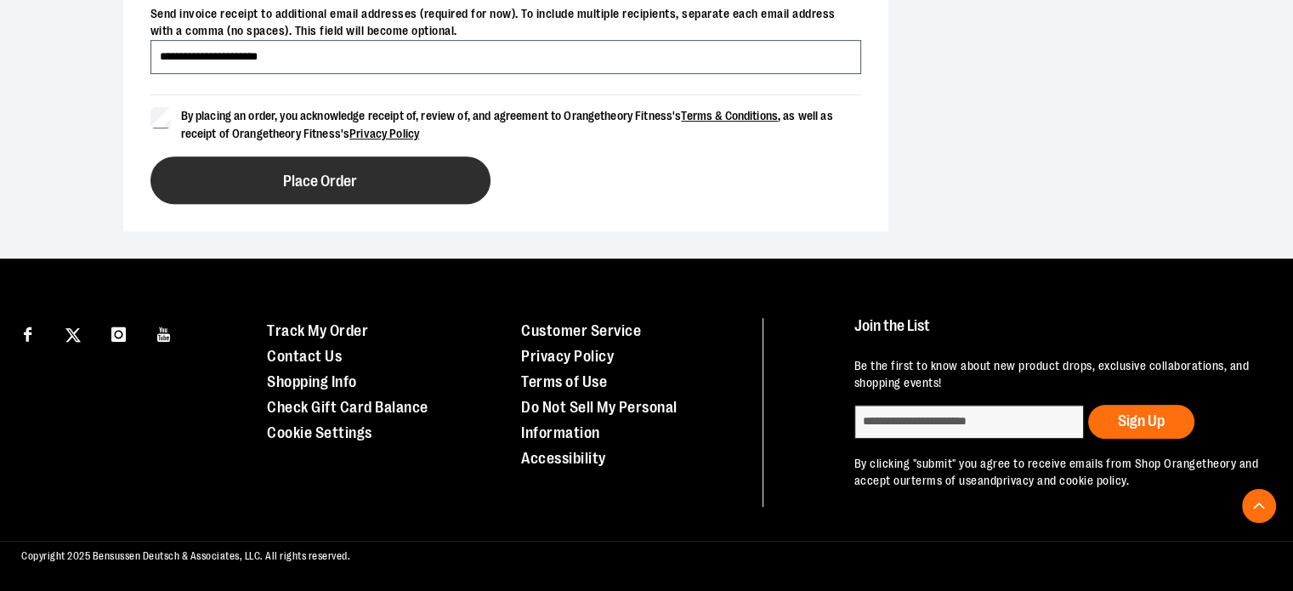
click at [333, 178] on span "Place Order" at bounding box center [320, 181] width 74 height 16
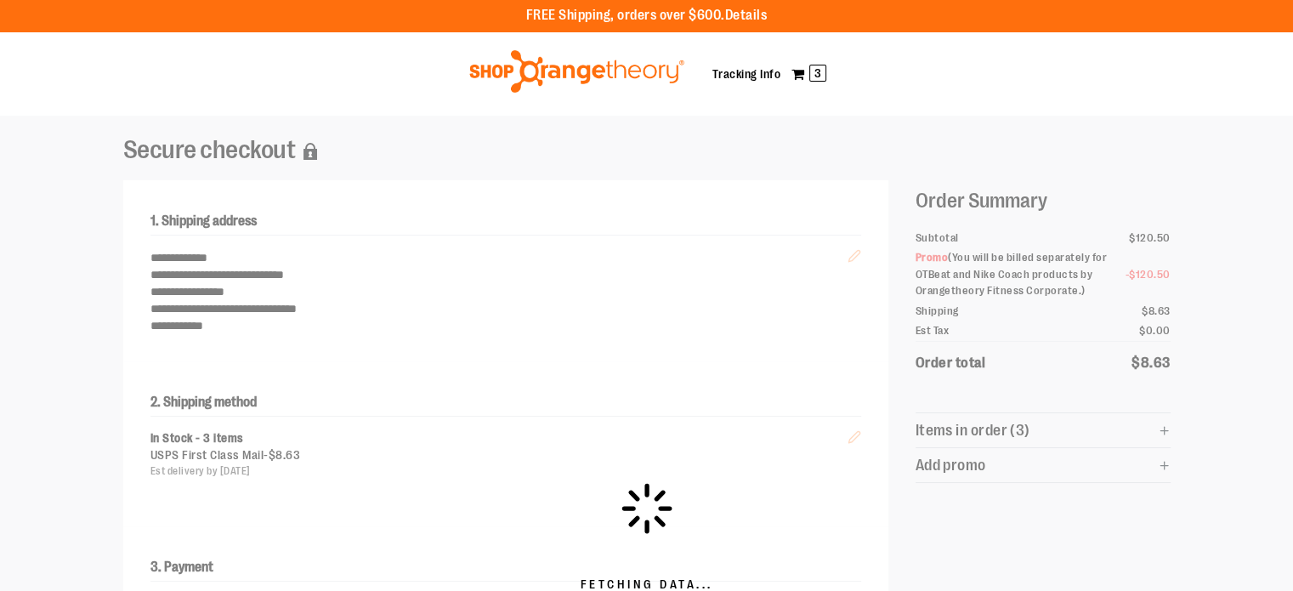
scroll to position [0, 0]
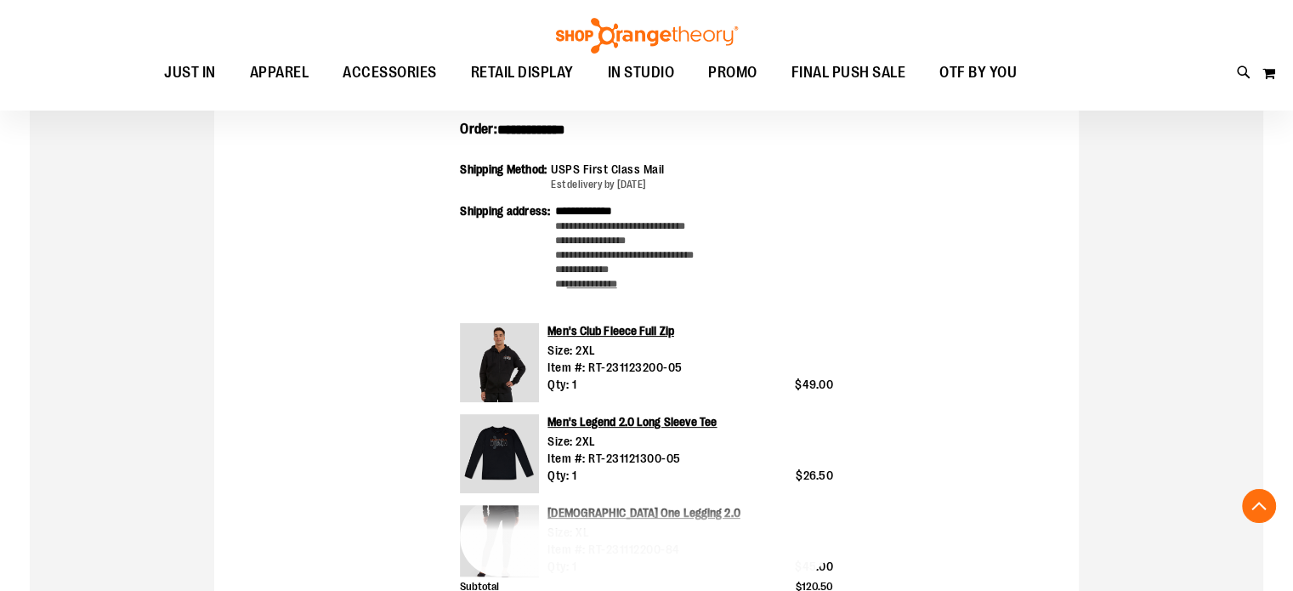
scroll to position [424, 0]
